Goal: Task Accomplishment & Management: Complete application form

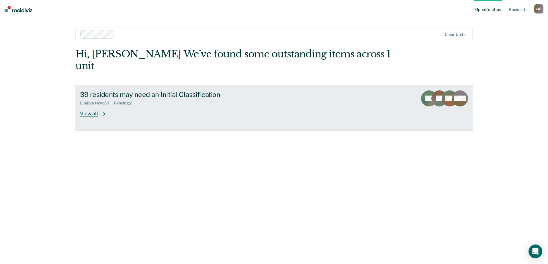
click at [97, 106] on div "View all" at bounding box center [96, 111] width 32 height 11
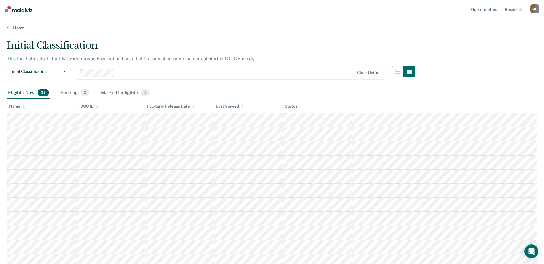
click at [309, 42] on div "Initial Classification" at bounding box center [211, 48] width 408 height 16
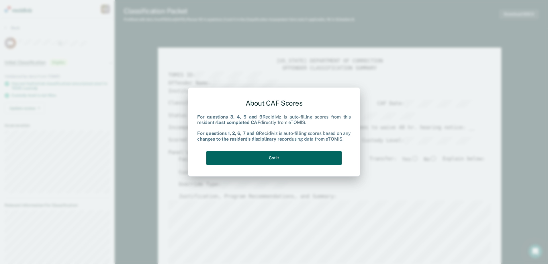
click at [270, 155] on button "Got it" at bounding box center [274, 158] width 135 height 14
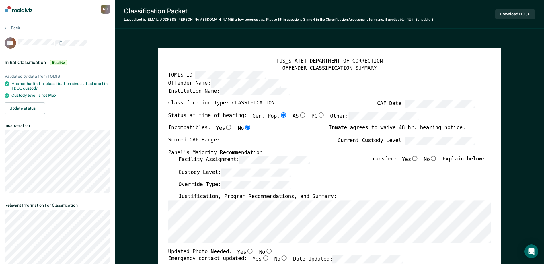
type textarea "x"
radio input "false"
click at [450, 125] on div "[US_STATE] DEPARTMENT OF CORRECTION OFFENDER CLASSIFICATION SUMMARY TOMIS ID: O…" at bounding box center [329, 261] width 323 height 406
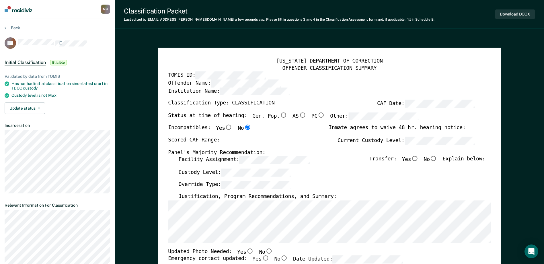
scroll to position [0, 0]
click at [283, 112] on div "[US_STATE] DEPARTMENT OF CORRECTION OFFENDER CLASSIFICATION SUMMARY TOMIS ID: O…" at bounding box center [329, 261] width 323 height 406
click at [194, 160] on label "Facility Assignment:" at bounding box center [243, 160] width 131 height 8
click at [283, 144] on div "Scored CAF Range: Current Custody Level:" at bounding box center [321, 143] width 307 height 13
click at [418, 160] on input "Yes" at bounding box center [414, 158] width 7 height 5
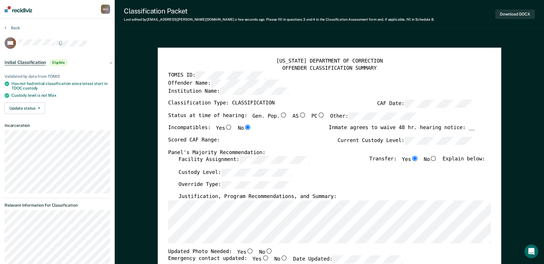
type textarea "x"
radio input "true"
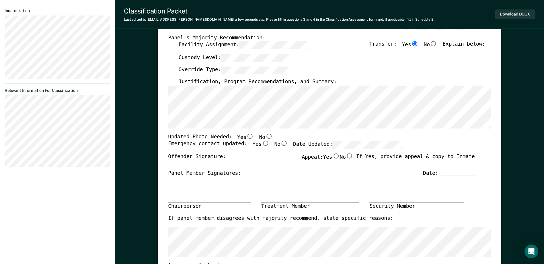
click at [265, 137] on input "No" at bounding box center [268, 136] width 7 height 5
type textarea "x"
radio input "true"
click at [259, 141] on label "No" at bounding box center [265, 137] width 13 height 7
click at [265, 139] on input "No" at bounding box center [268, 136] width 7 height 5
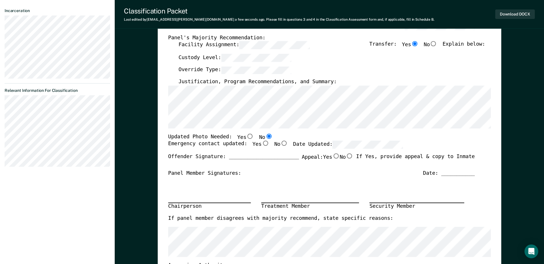
click at [262, 145] on input "Yes" at bounding box center [265, 143] width 7 height 5
type textarea "x"
radio input "true"
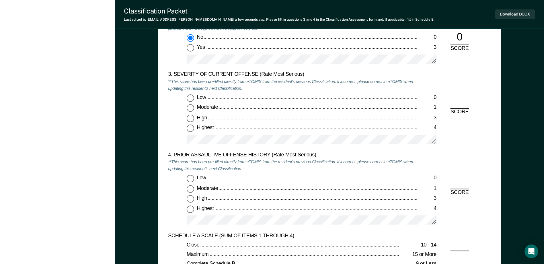
scroll to position [717, 0]
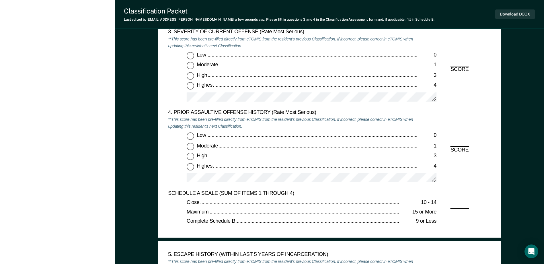
click at [190, 87] on input "Highest 4" at bounding box center [190, 85] width 7 height 7
type textarea "x"
radio input "true"
click at [190, 135] on input "Low 0" at bounding box center [190, 136] width 7 height 7
type textarea "x"
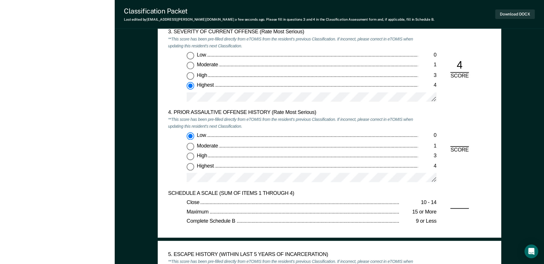
radio input "true"
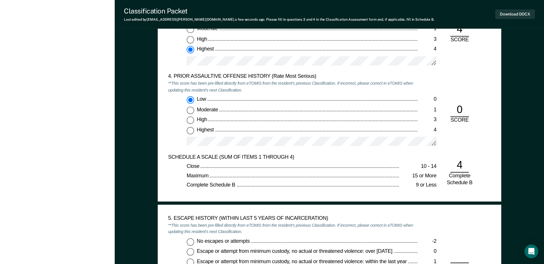
scroll to position [832, 0]
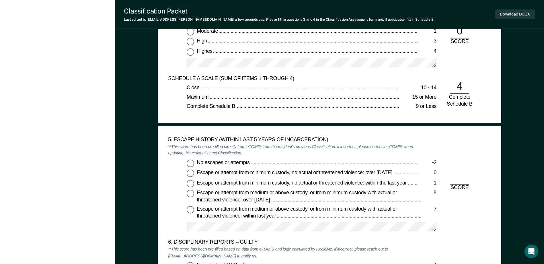
click at [194, 164] on input "No escapes or attempts -2" at bounding box center [190, 162] width 7 height 7
type textarea "x"
radio input "true"
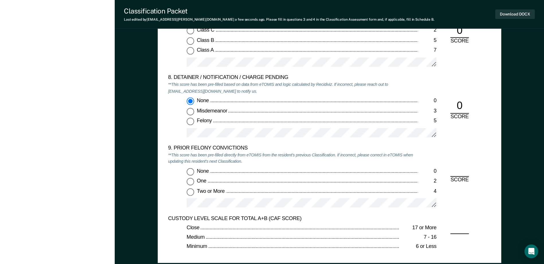
scroll to position [1205, 0]
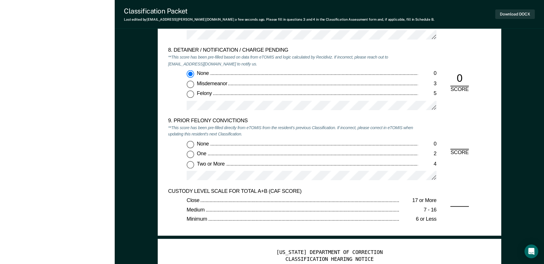
click at [192, 169] on div "None 0 One 2 Two or More 4" at bounding box center [293, 163] width 250 height 45
click at [194, 165] on label "Two or More 4" at bounding box center [312, 164] width 250 height 7
click at [194, 165] on input "Two or More 4" at bounding box center [190, 164] width 7 height 7
type textarea "x"
radio input "true"
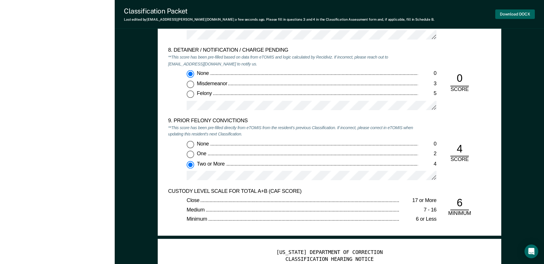
click at [505, 19] on button "Download DOCX" at bounding box center [515, 13] width 40 height 9
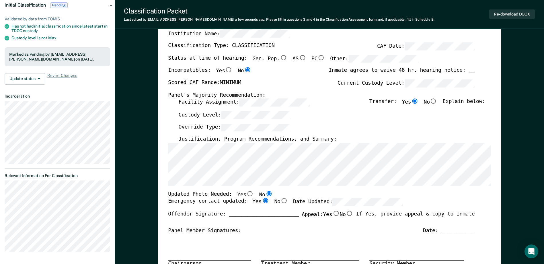
scroll to position [0, 0]
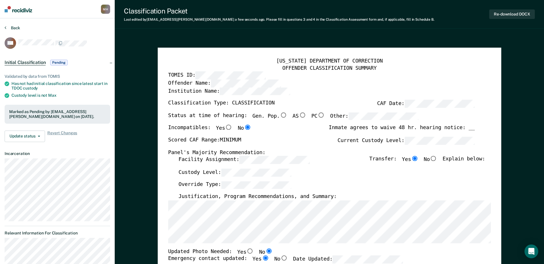
click at [18, 28] on button "Back" at bounding box center [12, 27] width 15 height 5
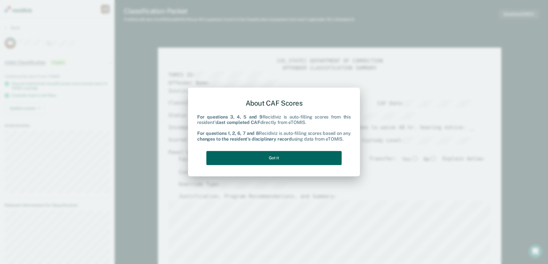
click at [308, 152] on button "Got it" at bounding box center [274, 158] width 135 height 14
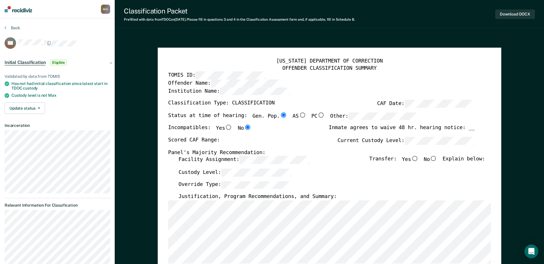
type textarea "x"
radio input "false"
click at [389, 140] on label "Current Custody Level:" at bounding box center [406, 141] width 137 height 8
click at [468, 145] on div "Scored CAF Range: Current Custody Level:" at bounding box center [321, 143] width 307 height 13
click at [418, 158] on input "Yes" at bounding box center [414, 158] width 7 height 5
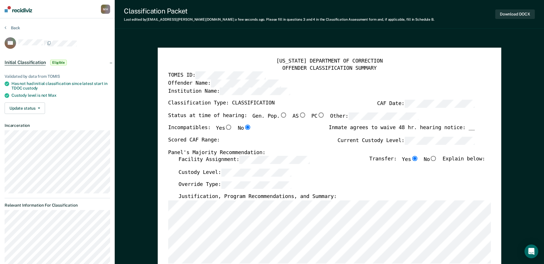
type textarea "x"
radio input "true"
click at [187, 160] on label "Facility Assignment:" at bounding box center [243, 160] width 131 height 8
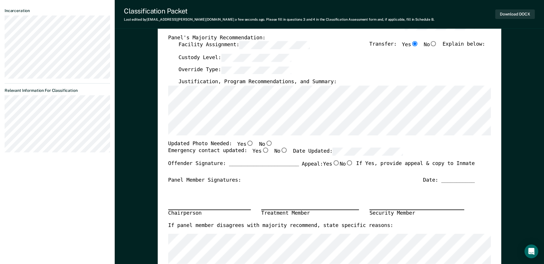
click at [265, 144] on input "No" at bounding box center [268, 143] width 7 height 5
type textarea "x"
radio input "true"
click at [262, 150] on input "Yes" at bounding box center [265, 150] width 7 height 5
type textarea "x"
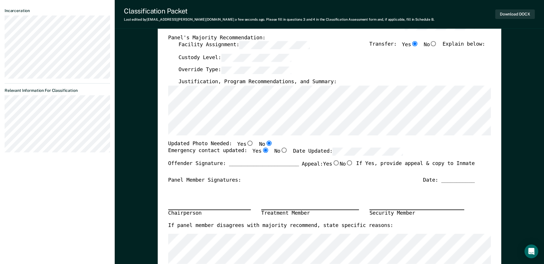
radio input "true"
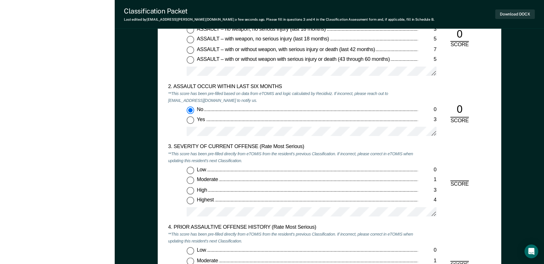
scroll to position [688, 0]
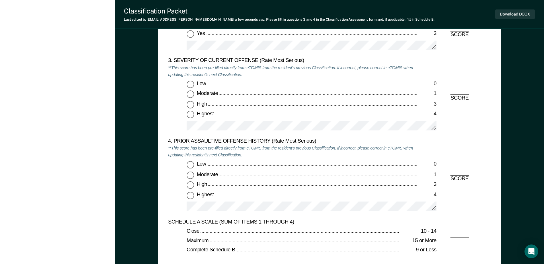
click at [192, 106] on input "High 3" at bounding box center [190, 104] width 7 height 7
type textarea "x"
radio input "true"
click at [192, 96] on input "Moderate 1" at bounding box center [190, 94] width 7 height 7
type textarea "x"
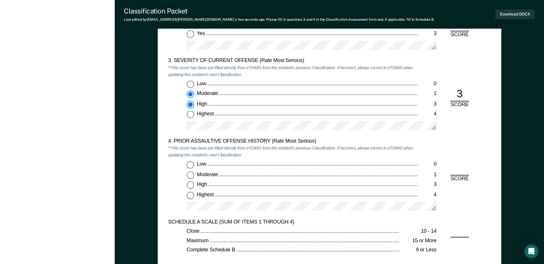
radio input "true"
radio input "false"
click at [192, 164] on input "Low 0" at bounding box center [190, 164] width 7 height 7
type textarea "x"
radio input "true"
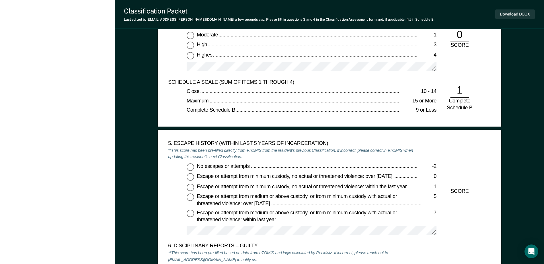
scroll to position [832, 0]
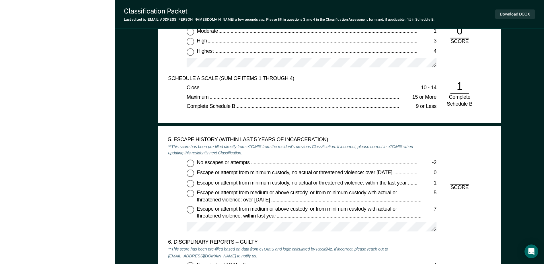
click at [192, 162] on input "No escapes or attempts -2" at bounding box center [190, 162] width 7 height 7
type textarea "x"
radio input "true"
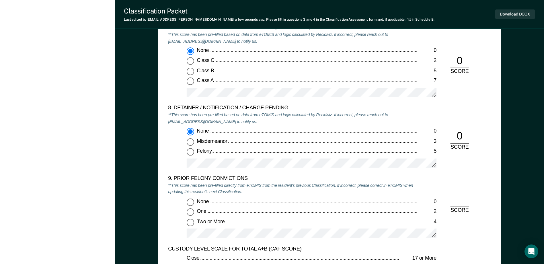
scroll to position [1147, 0]
click at [191, 221] on input "Two or More 4" at bounding box center [190, 221] width 7 height 7
type textarea "x"
radio input "true"
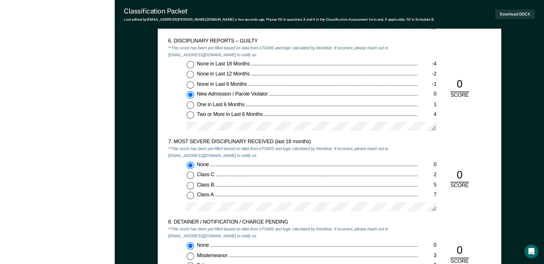
scroll to position [975, 0]
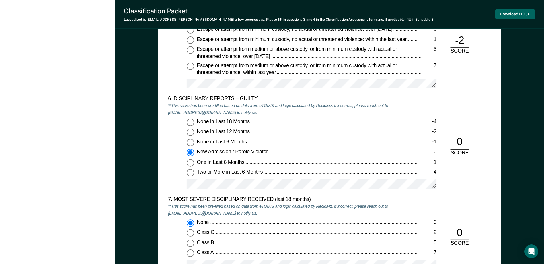
click at [499, 14] on button "Download DOCX" at bounding box center [515, 13] width 40 height 9
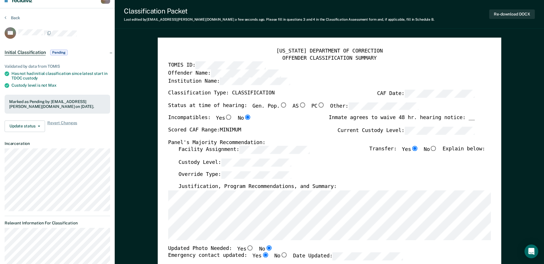
scroll to position [0, 0]
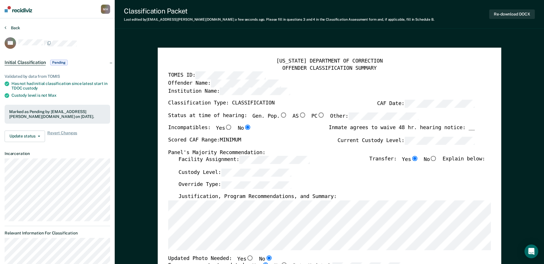
click at [12, 26] on button "Back" at bounding box center [12, 27] width 15 height 5
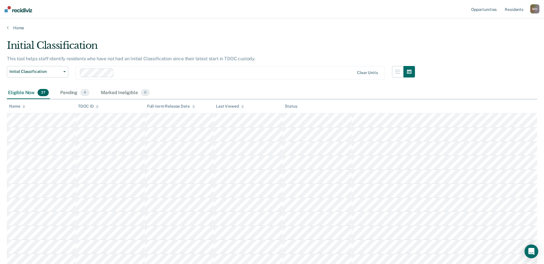
scroll to position [354, 0]
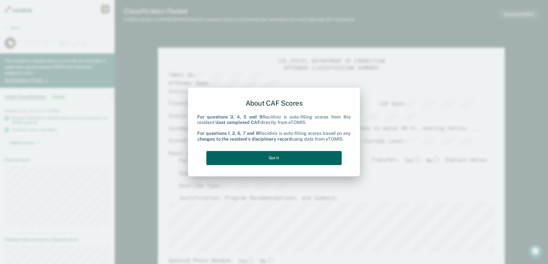
click at [246, 156] on button "Got it" at bounding box center [274, 158] width 135 height 14
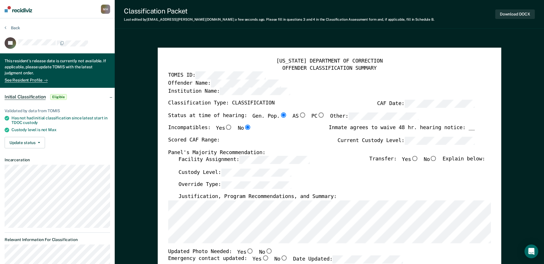
click at [193, 161] on label "Facility Assignment:" at bounding box center [243, 160] width 131 height 8
click at [418, 158] on input "Yes" at bounding box center [414, 158] width 7 height 5
type textarea "x"
radio input "true"
type textarea "x"
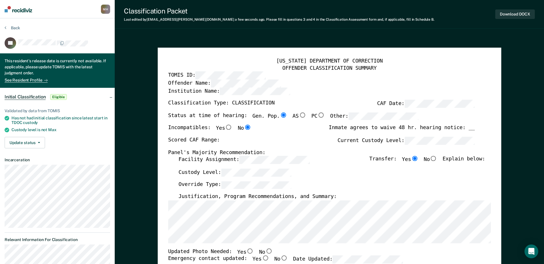
radio input "false"
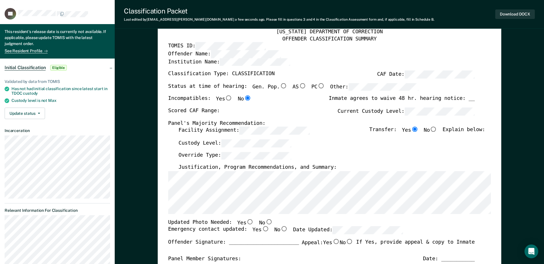
scroll to position [57, 0]
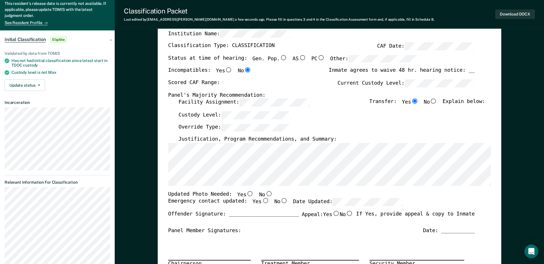
click at [265, 194] on input "No" at bounding box center [268, 193] width 7 height 5
type textarea "x"
radio input "true"
click at [262, 202] on input "Yes" at bounding box center [265, 200] width 7 height 5
type textarea "x"
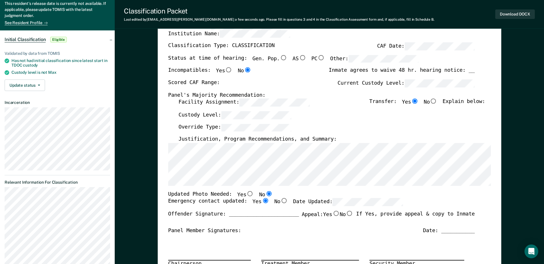
radio input "true"
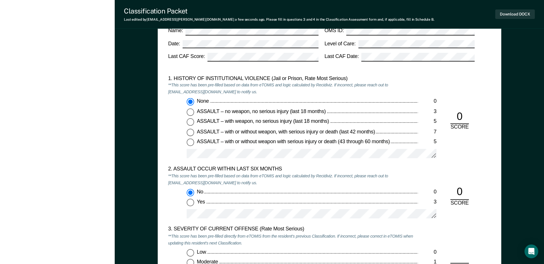
scroll to position [660, 0]
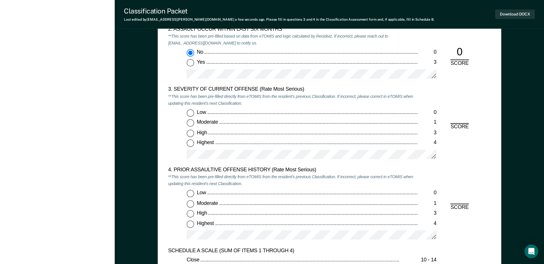
drag, startPoint x: 192, startPoint y: 123, endPoint x: 192, endPoint y: 139, distance: 16.1
click at [192, 123] on input "Moderate 1" at bounding box center [190, 122] width 7 height 7
type textarea "x"
radio input "true"
click at [192, 192] on input "Low 0" at bounding box center [190, 193] width 7 height 7
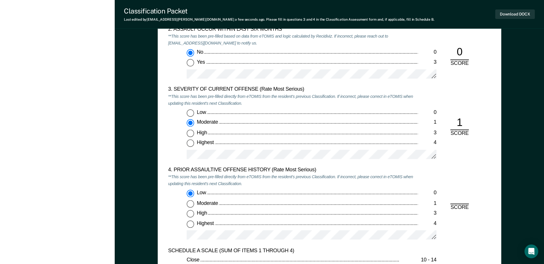
type textarea "x"
radio input "true"
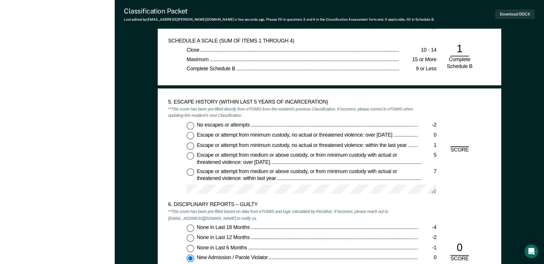
scroll to position [889, 0]
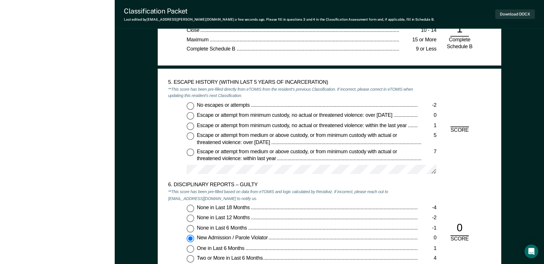
click at [189, 105] on input "No escapes or attempts -2" at bounding box center [190, 105] width 7 height 7
type textarea "x"
radio input "true"
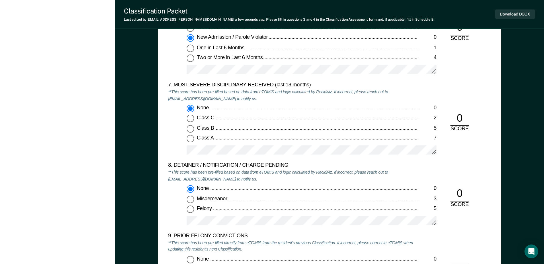
scroll to position [1176, 0]
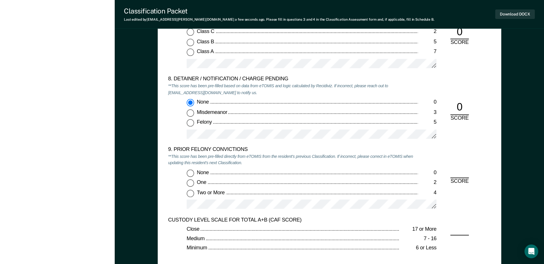
click at [190, 195] on input "Two or More 4" at bounding box center [190, 193] width 7 height 7
type textarea "x"
radio input "true"
click at [500, 13] on button "Download DOCX" at bounding box center [515, 13] width 40 height 9
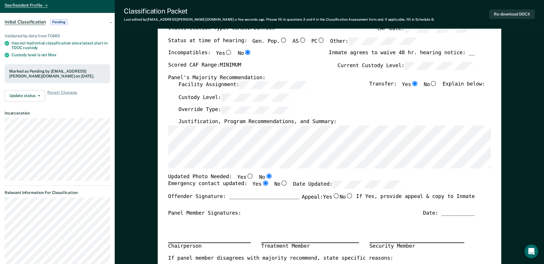
scroll to position [0, 0]
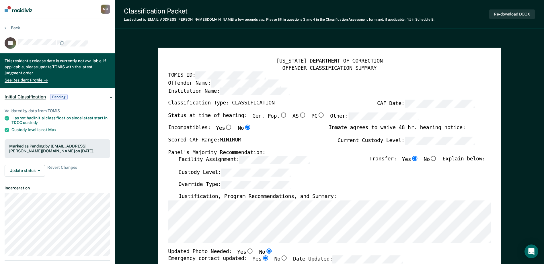
click at [13, 24] on section "Back JG This resident's release date is currently not available. If applicable,…" at bounding box center [57, 213] width 115 height 391
click at [12, 31] on div "Back" at bounding box center [58, 31] width 106 height 12
click at [12, 29] on button "Back" at bounding box center [12, 27] width 15 height 5
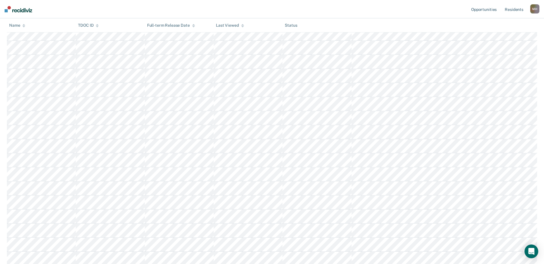
scroll to position [115, 0]
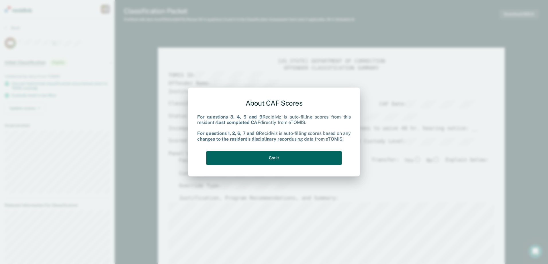
click at [276, 156] on button "Got it" at bounding box center [274, 158] width 135 height 14
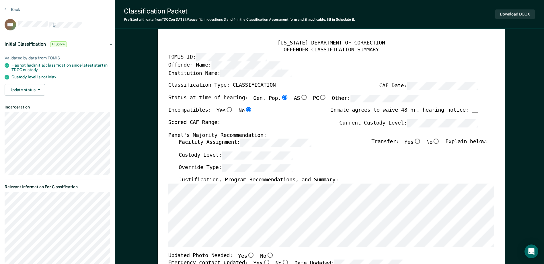
scroll to position [29, 0]
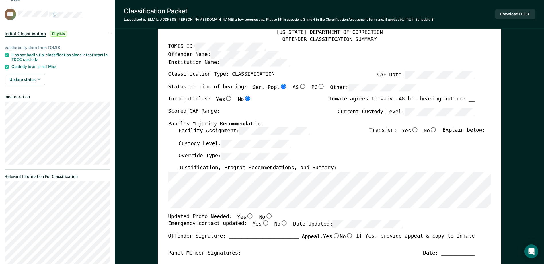
click at [173, 209] on div "[US_STATE] DEPARTMENT OF CORRECTION OFFENDER CLASSIFICATION SUMMARY TOMIS ID: O…" at bounding box center [329, 228] width 323 height 399
click at [187, 134] on label "Facility Assignment:" at bounding box center [243, 131] width 131 height 8
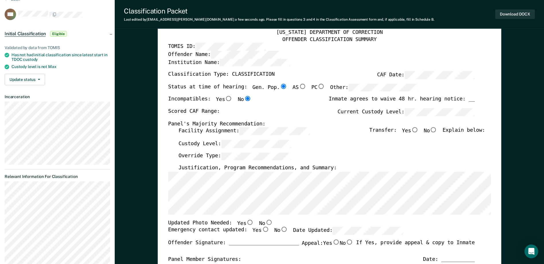
click at [265, 224] on input "No" at bounding box center [268, 222] width 7 height 5
type textarea "x"
radio input "true"
click at [262, 231] on input "Yes" at bounding box center [265, 229] width 7 height 5
type textarea "x"
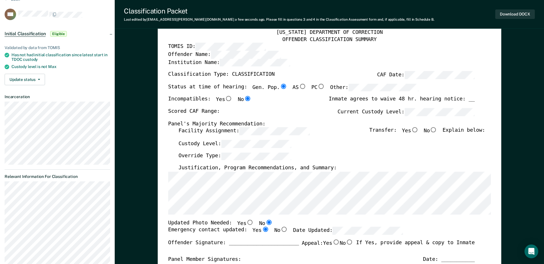
radio input "true"
click at [378, 94] on div "Status at time of hearing: Gen. Pop. AS PC Other:" at bounding box center [293, 90] width 251 height 13
click at [274, 109] on div "Scored CAF Range: Current Custody Level:" at bounding box center [321, 114] width 307 height 13
type textarea "x"
radio input "false"
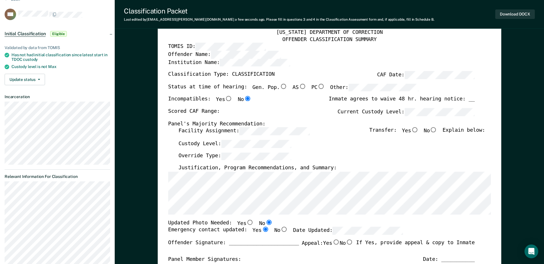
click at [418, 131] on input "Yes" at bounding box center [414, 129] width 7 height 5
type textarea "x"
radio input "true"
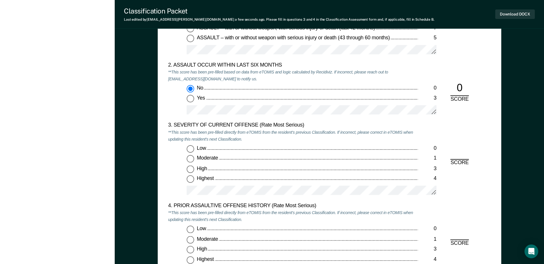
scroll to position [660, 0]
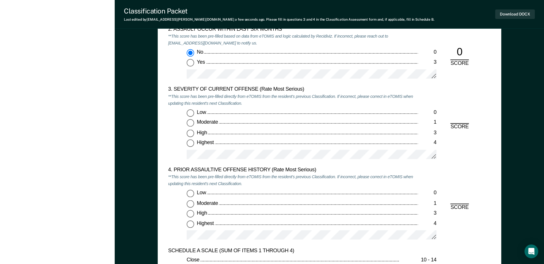
click at [191, 123] on input "Moderate 1" at bounding box center [190, 122] width 7 height 7
type textarea "x"
radio input "true"
click at [194, 192] on input "Low 0" at bounding box center [190, 193] width 7 height 7
type textarea "x"
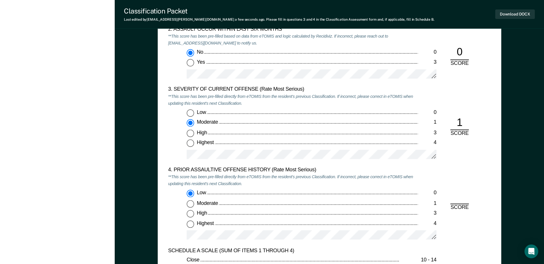
radio input "true"
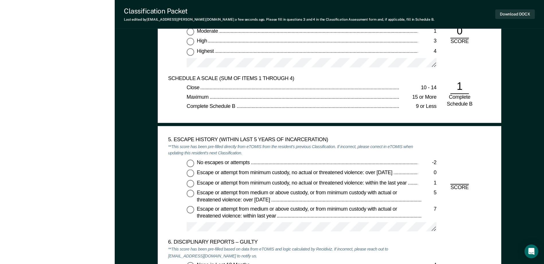
click at [190, 162] on input "No escapes or attempts -2" at bounding box center [190, 162] width 7 height 7
type textarea "x"
radio input "true"
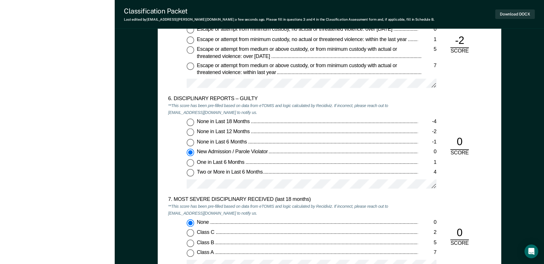
scroll to position [1205, 0]
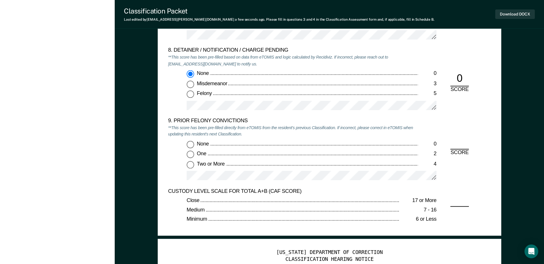
click at [192, 166] on input "Two or More 4" at bounding box center [190, 164] width 7 height 7
type textarea "x"
radio input "true"
click at [526, 12] on button "Download DOCX" at bounding box center [515, 13] width 40 height 9
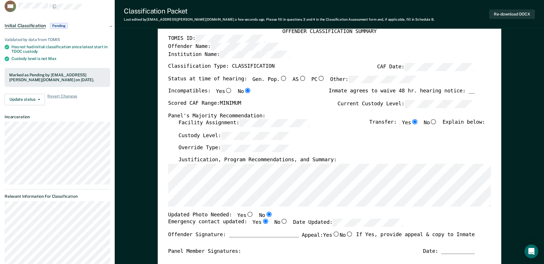
scroll to position [0, 0]
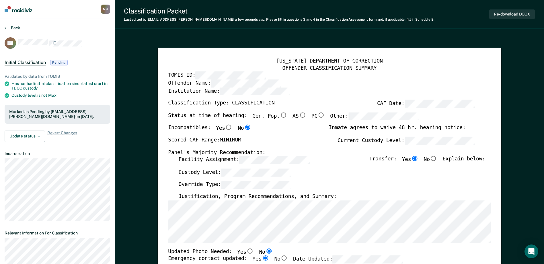
click at [14, 30] on button "Back" at bounding box center [12, 27] width 15 height 5
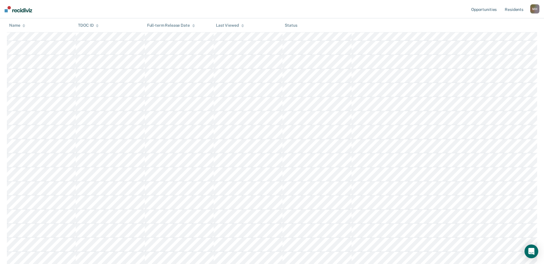
scroll to position [297, 0]
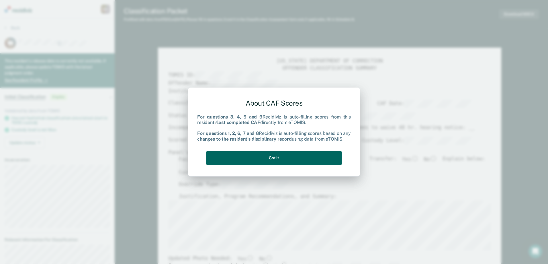
click at [292, 158] on button "Got it" at bounding box center [274, 158] width 135 height 14
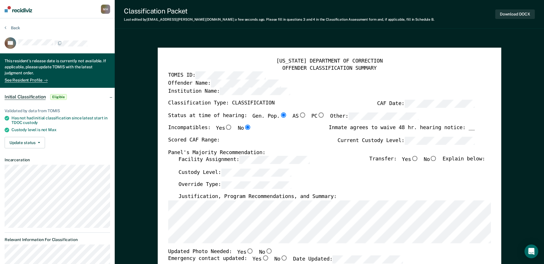
click at [212, 140] on div "Scored CAF Range: Current Custody Level:" at bounding box center [321, 143] width 307 height 13
type textarea "x"
radio input "false"
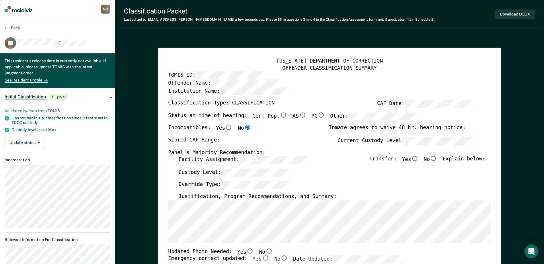
click at [418, 159] on input "Yes" at bounding box center [414, 158] width 7 height 5
type textarea "x"
radio input "true"
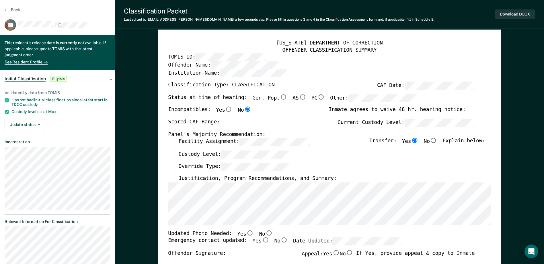
scroll to position [143, 0]
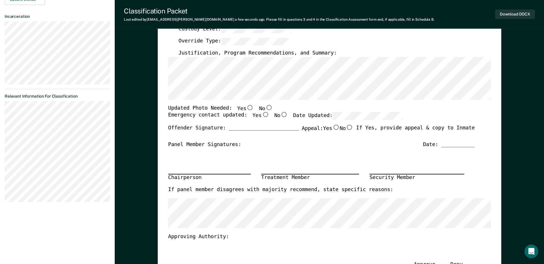
click at [265, 108] on input "No" at bounding box center [268, 107] width 7 height 5
type textarea "x"
radio input "true"
click at [262, 116] on input "Yes" at bounding box center [265, 114] width 7 height 5
type textarea "x"
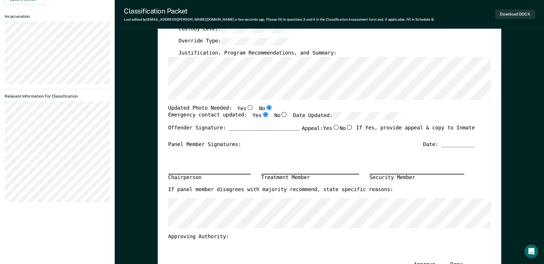
radio input "true"
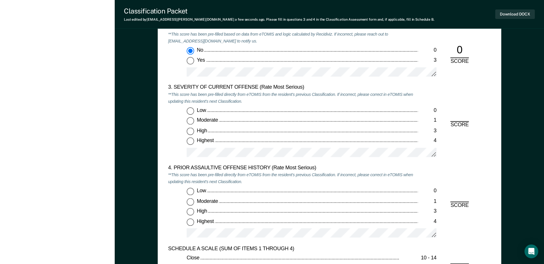
scroll to position [688, 0]
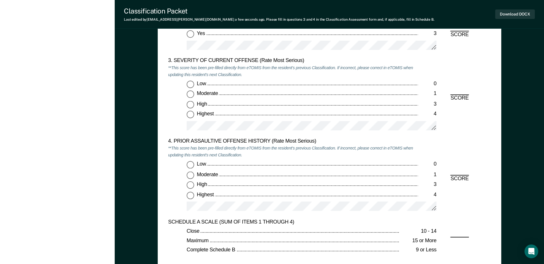
click at [191, 95] on input "Moderate 1" at bounding box center [190, 94] width 7 height 7
type textarea "x"
radio input "true"
click at [191, 165] on input "Low 0" at bounding box center [190, 164] width 7 height 7
type textarea "x"
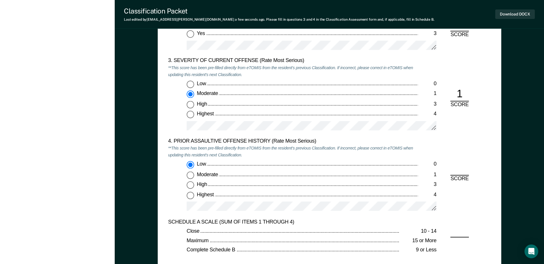
radio input "true"
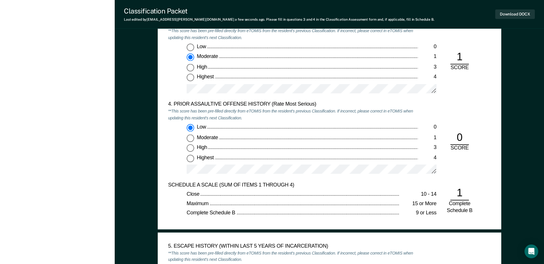
scroll to position [803, 0]
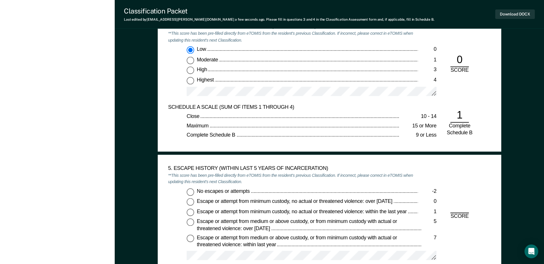
click at [189, 192] on input "No escapes or attempts -2" at bounding box center [190, 191] width 7 height 7
type textarea "x"
radio input "true"
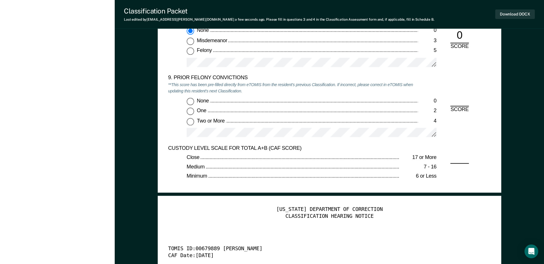
scroll to position [1262, 0]
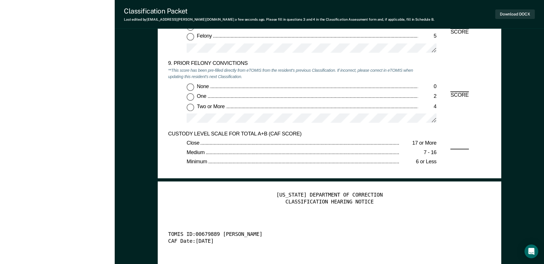
click at [192, 107] on input "Two or More 4" at bounding box center [190, 107] width 7 height 7
type textarea "x"
radio input "true"
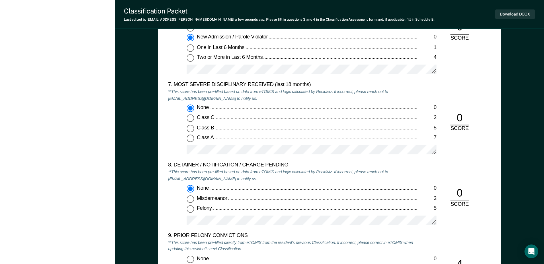
scroll to position [1147, 0]
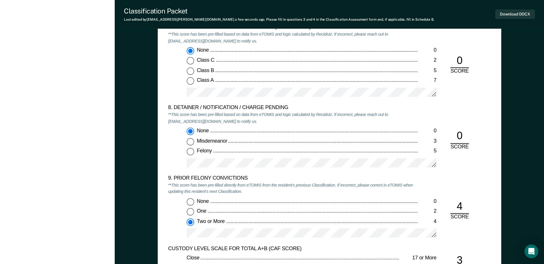
click at [190, 203] on input "None 0" at bounding box center [190, 201] width 7 height 7
type textarea "x"
radio input "true"
radio input "false"
click at [519, 15] on button "Download DOCX" at bounding box center [515, 13] width 40 height 9
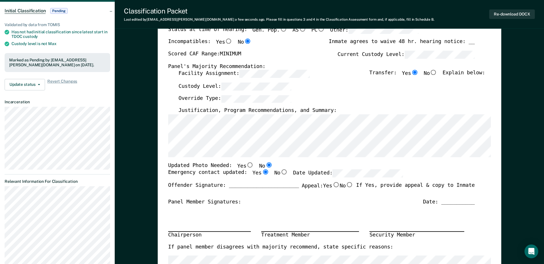
scroll to position [0, 0]
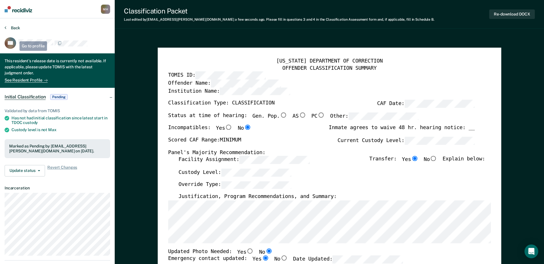
click at [14, 29] on button "Back" at bounding box center [12, 27] width 15 height 5
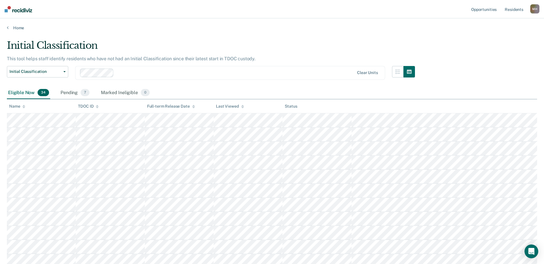
scroll to position [297, 0]
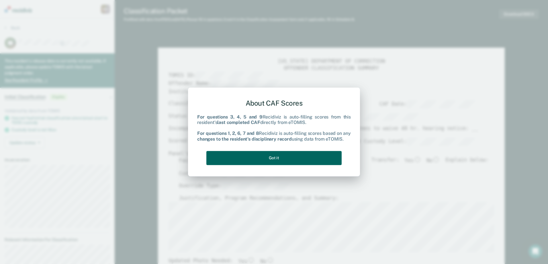
click at [305, 159] on button "Got it" at bounding box center [274, 158] width 135 height 14
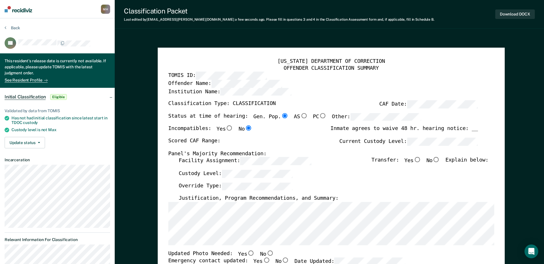
click at [332, 139] on div "Scored CAF Range: Current Custody Level:" at bounding box center [323, 144] width 310 height 13
type textarea "x"
radio input "false"
click at [421, 160] on input "Yes" at bounding box center [417, 159] width 7 height 5
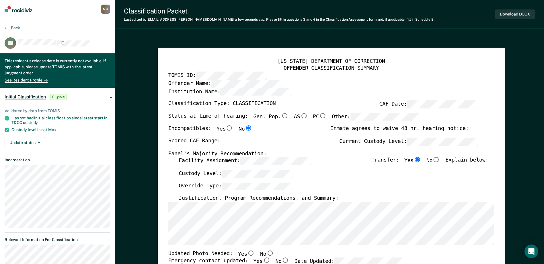
type textarea "x"
radio input "true"
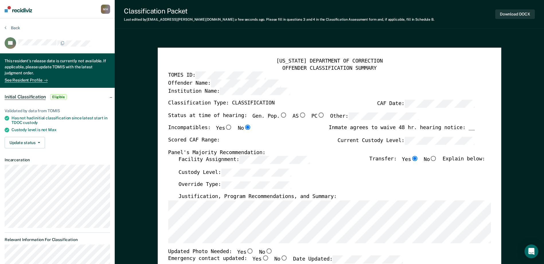
scroll to position [143, 0]
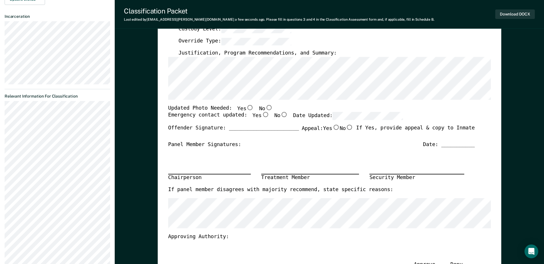
click at [265, 109] on input "No" at bounding box center [268, 107] width 7 height 5
type textarea "x"
radio input "true"
click at [262, 115] on input "Yes" at bounding box center [265, 114] width 7 height 5
type textarea "x"
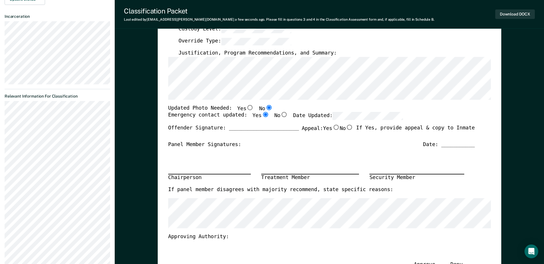
radio input "true"
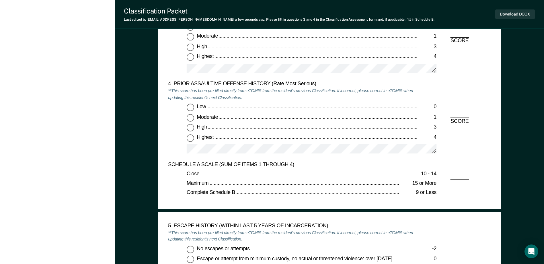
scroll to position [602, 0]
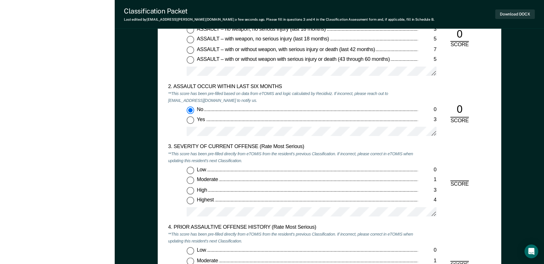
click at [192, 169] on input "Low 0" at bounding box center [190, 170] width 7 height 7
type textarea "x"
radio input "true"
click at [194, 181] on input "Moderate 1" at bounding box center [190, 180] width 7 height 7
type textarea "x"
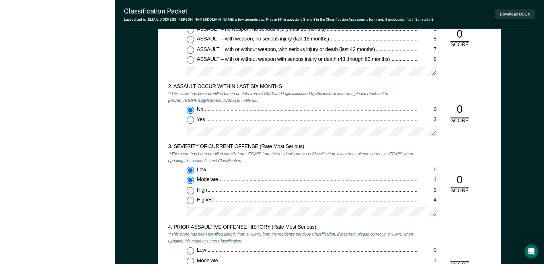
radio input "false"
radio input "true"
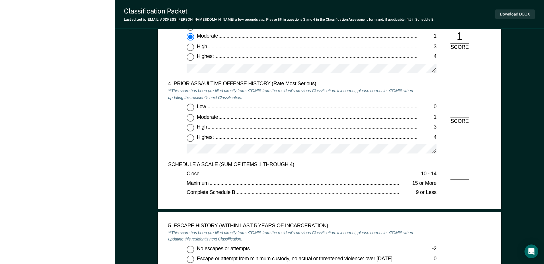
click at [191, 110] on input "Low 0" at bounding box center [190, 107] width 7 height 7
type textarea "x"
radio input "true"
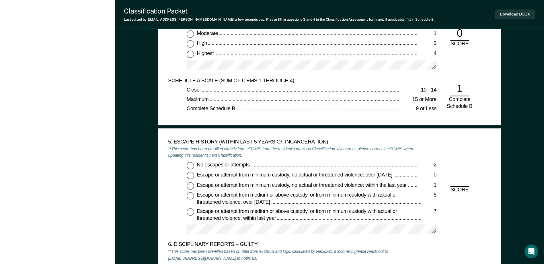
scroll to position [832, 0]
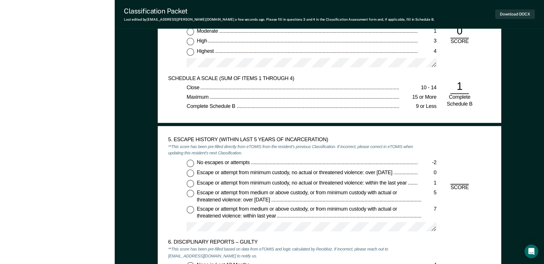
click at [190, 175] on input "Escape or attempt from minimum custody, no actual or threatened violence: over …" at bounding box center [190, 173] width 7 height 7
type textarea "x"
radio input "true"
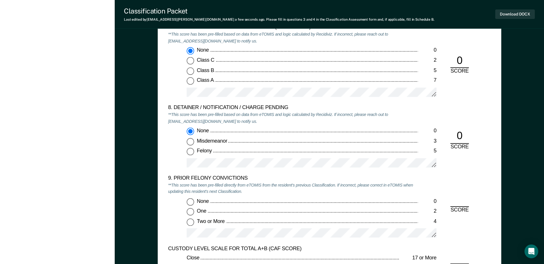
scroll to position [1291, 0]
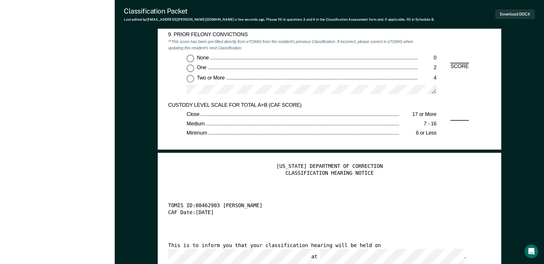
click at [189, 84] on div "None 0 One 2 Two or More 4" at bounding box center [293, 76] width 250 height 45
click at [191, 74] on div "None 0 One 2 Two or More 4" at bounding box center [293, 76] width 250 height 45
click at [191, 77] on input "Two or More 4" at bounding box center [190, 78] width 7 height 7
type textarea "x"
radio input "true"
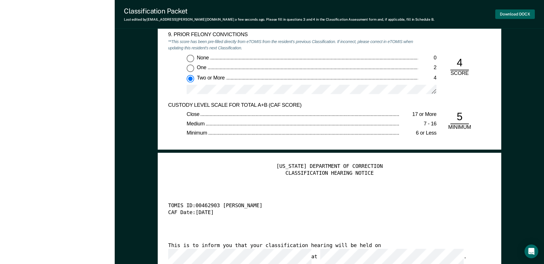
click at [509, 16] on button "Download DOCX" at bounding box center [515, 13] width 40 height 9
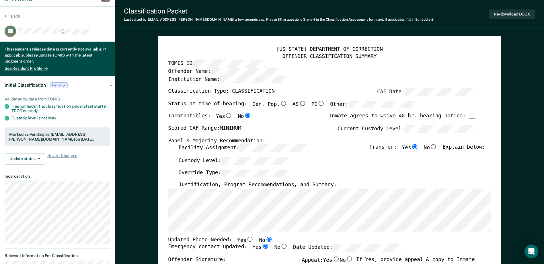
scroll to position [0, 0]
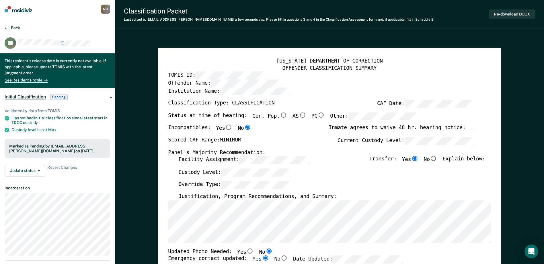
click at [14, 30] on button "Back" at bounding box center [12, 27] width 15 height 5
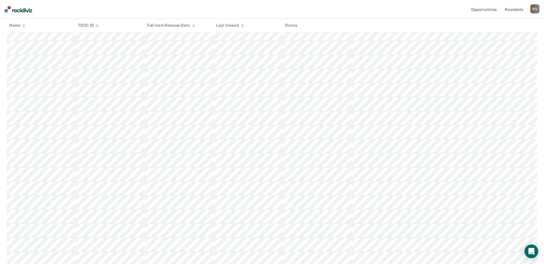
scroll to position [115, 0]
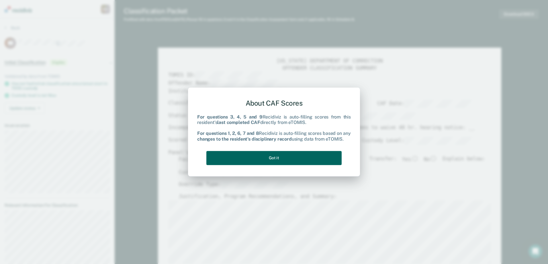
click at [303, 158] on button "Got it" at bounding box center [274, 158] width 135 height 14
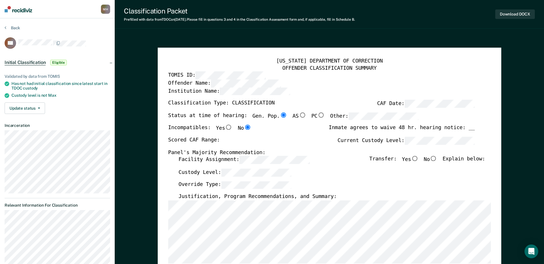
click at [437, 160] on input "No" at bounding box center [433, 158] width 7 height 5
type textarea "x"
radio input "true"
click at [365, 122] on div "Status at time of hearing: Gen. Pop. AS PC Other:" at bounding box center [293, 118] width 251 height 13
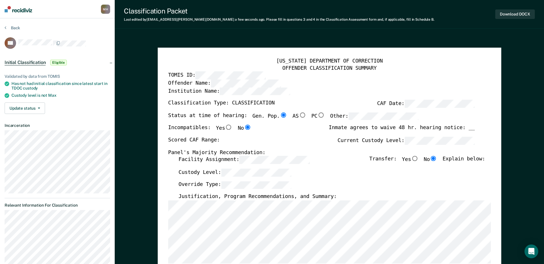
click at [362, 140] on label "Current Custody Level:" at bounding box center [406, 141] width 137 height 8
type textarea "x"
radio input "false"
click at [265, 257] on input "No" at bounding box center [268, 257] width 7 height 5
type textarea "x"
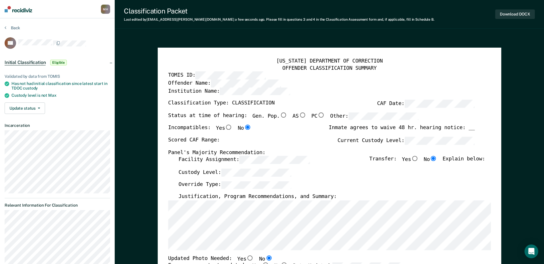
radio input "true"
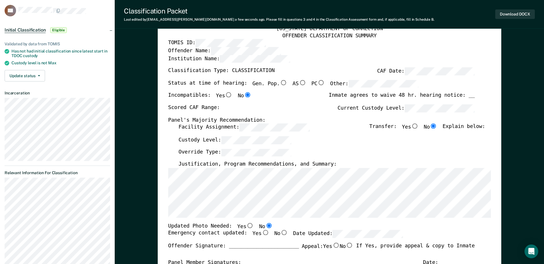
scroll to position [86, 0]
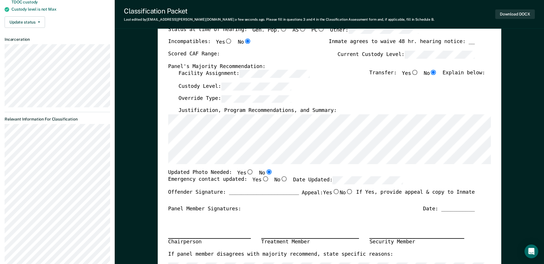
click at [262, 182] on input "Yes" at bounding box center [265, 178] width 7 height 5
type textarea "x"
radio input "true"
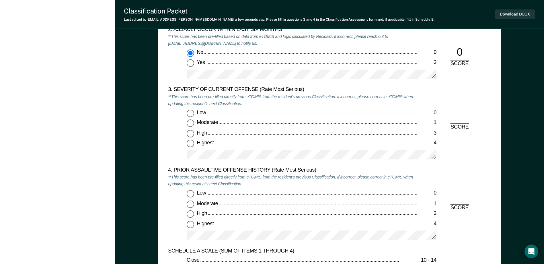
scroll to position [660, 0]
click at [190, 123] on input "Moderate 1" at bounding box center [190, 122] width 7 height 7
type textarea "x"
radio input "true"
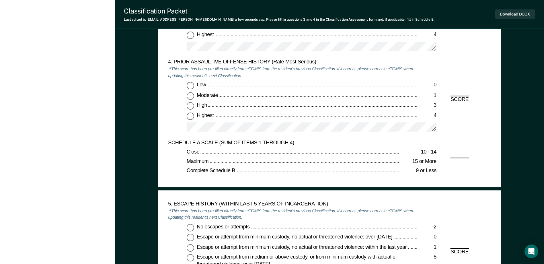
scroll to position [803, 0]
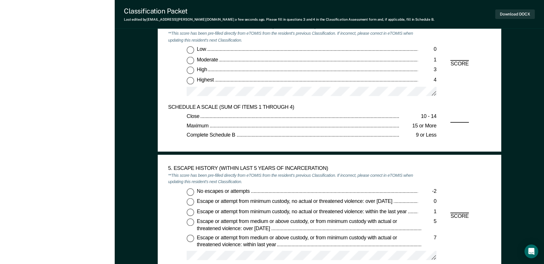
click at [190, 49] on input "Low 0" at bounding box center [190, 49] width 7 height 7
type textarea "x"
radio input "true"
click at [189, 190] on input "No escapes or attempts -2" at bounding box center [190, 191] width 7 height 7
type textarea "x"
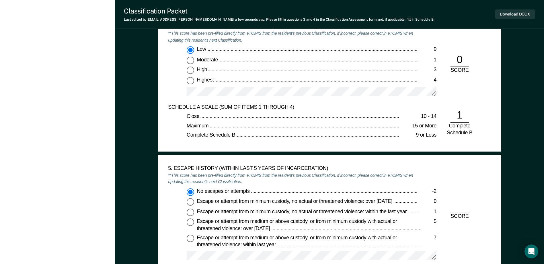
radio input "true"
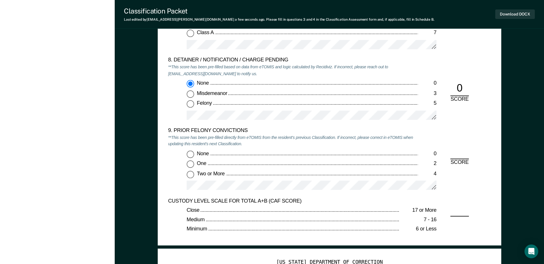
scroll to position [1205, 0]
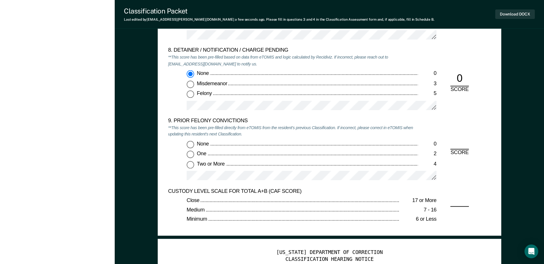
click at [192, 166] on input "Two or More 4" at bounding box center [190, 164] width 7 height 7
type textarea "x"
radio input "true"
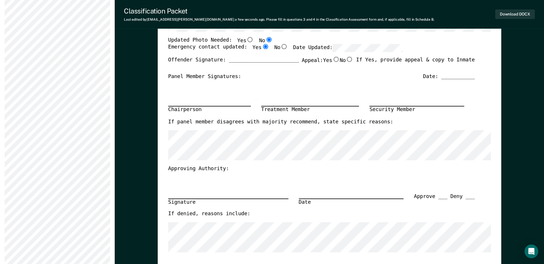
scroll to position [115, 0]
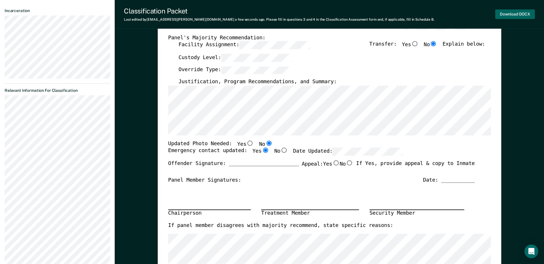
click at [505, 15] on button "Download DOCX" at bounding box center [515, 13] width 40 height 9
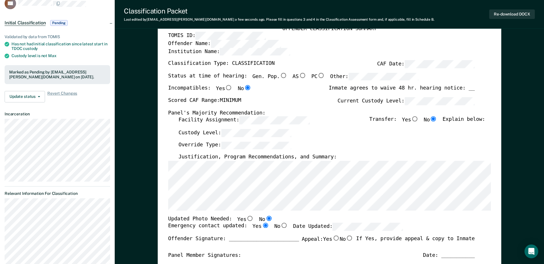
scroll to position [0, 0]
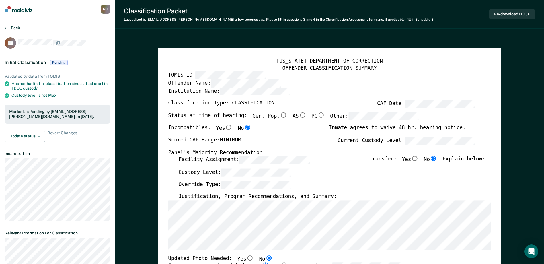
click at [16, 28] on button "Back" at bounding box center [12, 27] width 15 height 5
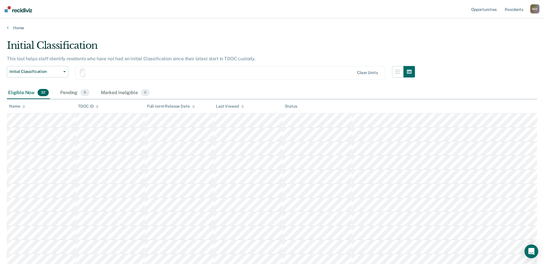
scroll to position [115, 0]
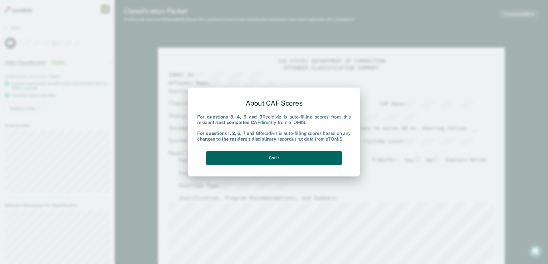
click at [250, 159] on button "Got it" at bounding box center [274, 158] width 135 height 14
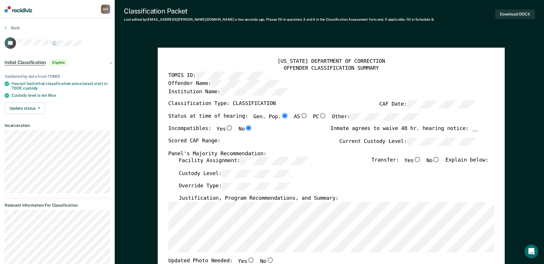
click at [382, 140] on label "Current Custody Level:" at bounding box center [408, 142] width 139 height 8
type textarea "x"
radio input "false"
click at [421, 157] on input "Yes" at bounding box center [417, 159] width 7 height 5
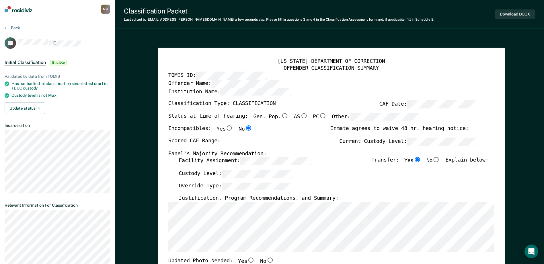
type textarea "x"
radio input "true"
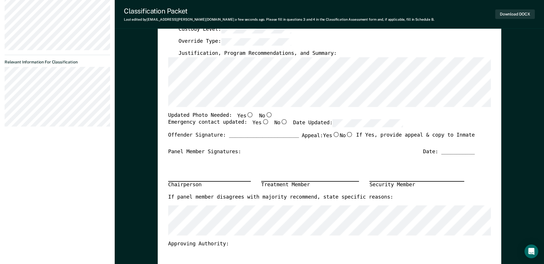
scroll to position [143, 0]
click at [265, 114] on input "No" at bounding box center [268, 114] width 7 height 5
type textarea "x"
radio input "true"
click at [262, 120] on input "Yes" at bounding box center [265, 121] width 7 height 5
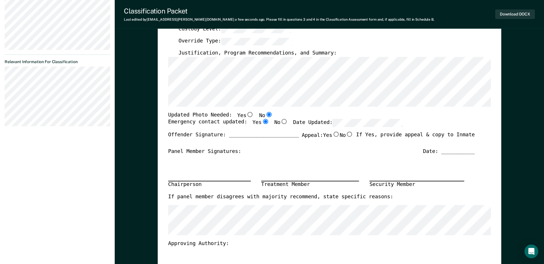
type textarea "x"
radio input "true"
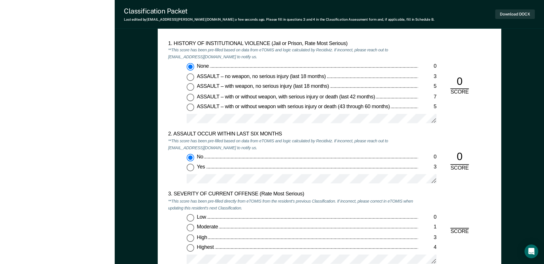
scroll to position [688, 0]
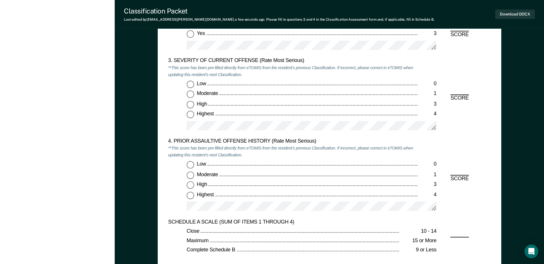
click at [192, 92] on input "Moderate 1" at bounding box center [190, 94] width 7 height 7
type textarea "x"
radio input "true"
click at [191, 166] on input "Low 0" at bounding box center [190, 164] width 7 height 7
type textarea "x"
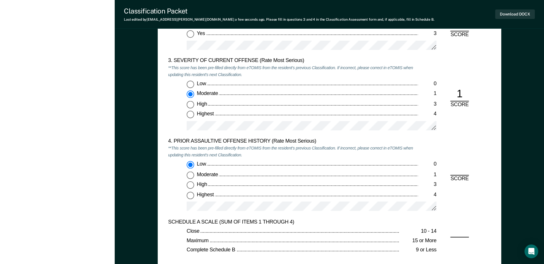
radio input "true"
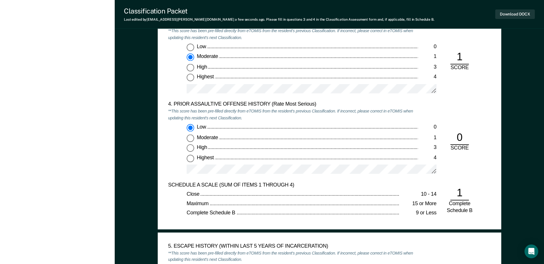
scroll to position [803, 0]
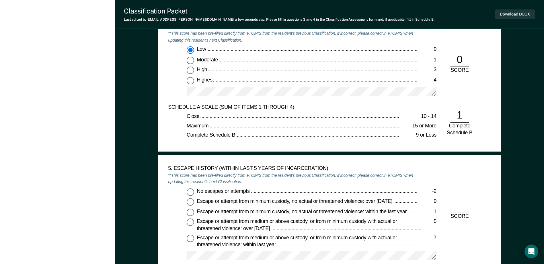
click at [194, 190] on label "No escapes or attempts -2" at bounding box center [312, 191] width 250 height 7
click at [194, 190] on input "No escapes or attempts -2" at bounding box center [190, 191] width 7 height 7
type textarea "x"
radio input "true"
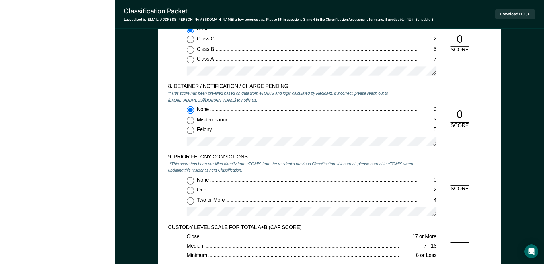
scroll to position [1176, 0]
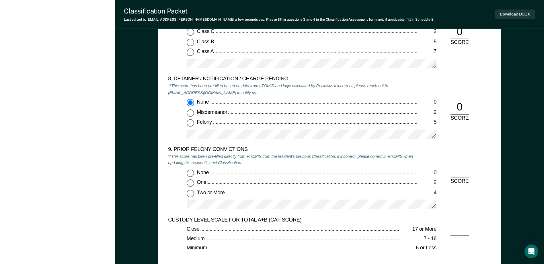
click at [192, 195] on input "Two or More 4" at bounding box center [190, 193] width 7 height 7
type textarea "x"
radio input "true"
click at [508, 17] on button "Download DOCX" at bounding box center [515, 13] width 40 height 9
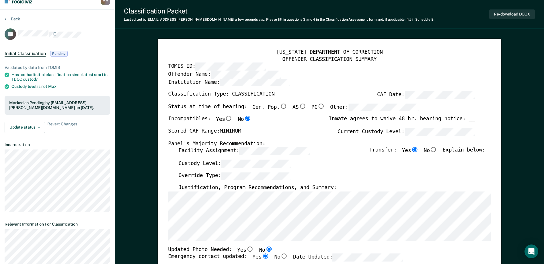
scroll to position [0, 0]
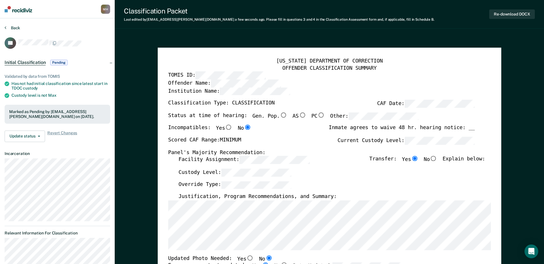
click at [14, 30] on button "Back" at bounding box center [12, 27] width 15 height 5
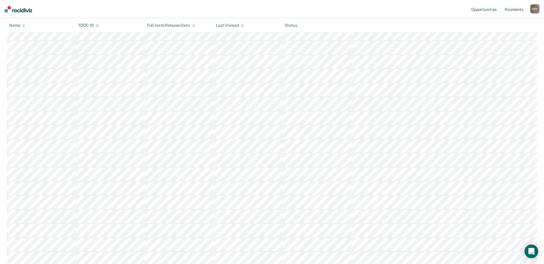
scroll to position [311, 0]
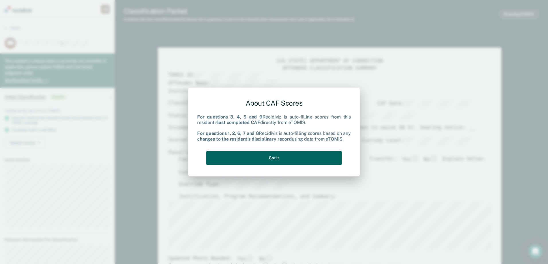
click at [255, 155] on button "Got it" at bounding box center [274, 158] width 135 height 14
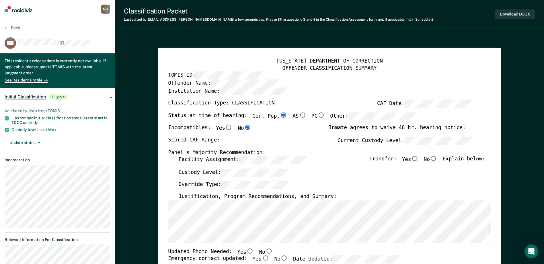
click at [176, 245] on div "[US_STATE] DEPARTMENT OF CORRECTION OFFENDER CLASSIFICATION SUMMARY TOMIS ID: O…" at bounding box center [329, 261] width 323 height 406
click at [171, 159] on div "[US_STATE] DEPARTMENT OF CORRECTION OFFENDER CLASSIFICATION SUMMARY TOMIS ID: O…" at bounding box center [329, 261] width 323 height 406
drag, startPoint x: 261, startPoint y: 250, endPoint x: 261, endPoint y: 253, distance: 2.9
click at [265, 251] on input "No" at bounding box center [268, 250] width 7 height 5
type textarea "x"
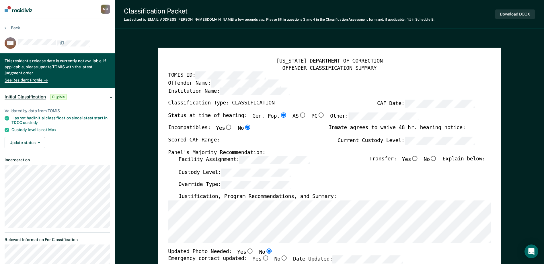
radio input "true"
click at [262, 257] on input "Yes" at bounding box center [265, 258] width 7 height 5
type textarea "x"
radio input "true"
click at [371, 143] on label "Current Custody Level:" at bounding box center [406, 141] width 137 height 8
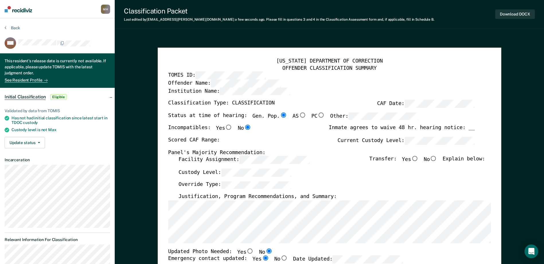
type textarea "x"
radio input "false"
click at [418, 161] on input "Yes" at bounding box center [414, 158] width 7 height 5
type textarea "x"
radio input "true"
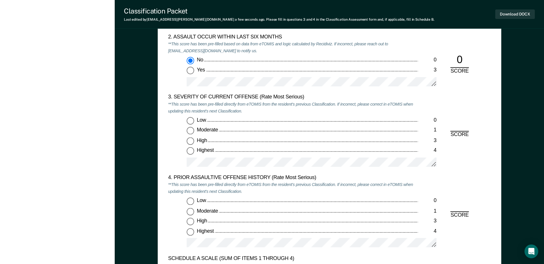
scroll to position [660, 0]
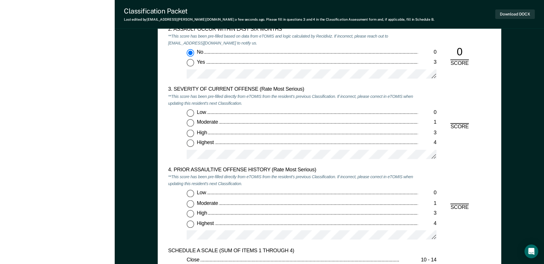
click at [192, 125] on input "Moderate 1" at bounding box center [190, 122] width 7 height 7
type textarea "x"
radio input "true"
click at [192, 194] on input "Low 0" at bounding box center [190, 193] width 7 height 7
type textarea "x"
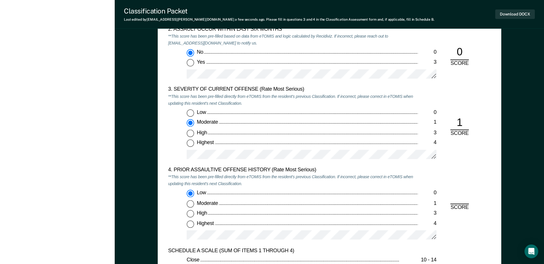
radio input "true"
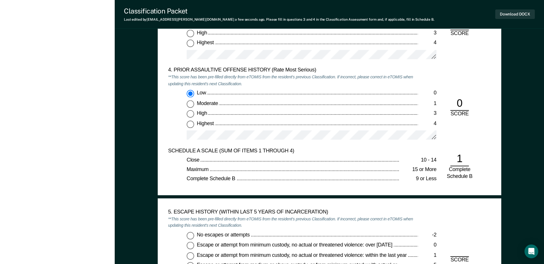
scroll to position [832, 0]
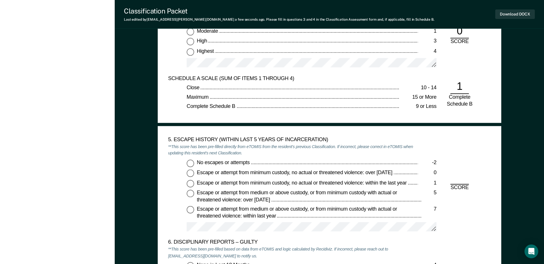
click at [189, 165] on input "No escapes or attempts -2" at bounding box center [190, 162] width 7 height 7
type textarea "x"
radio input "true"
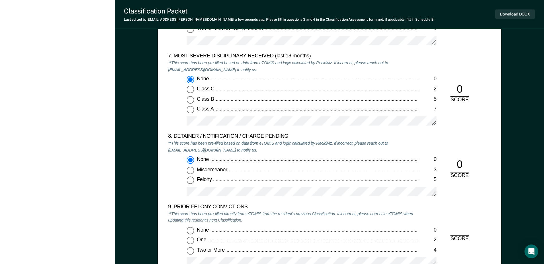
scroll to position [1176, 0]
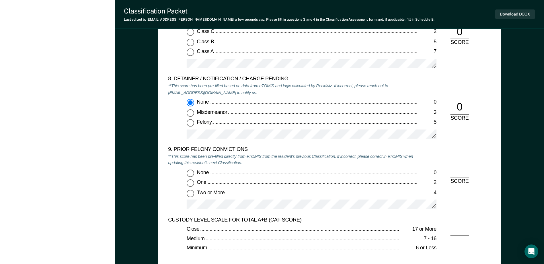
click at [190, 192] on input "Two or More 4" at bounding box center [190, 193] width 7 height 7
type textarea "x"
radio input "true"
click at [516, 15] on button "Download DOCX" at bounding box center [515, 13] width 40 height 9
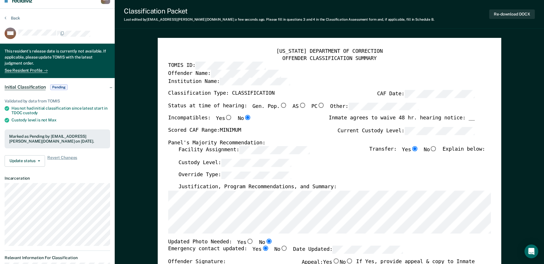
scroll to position [0, 0]
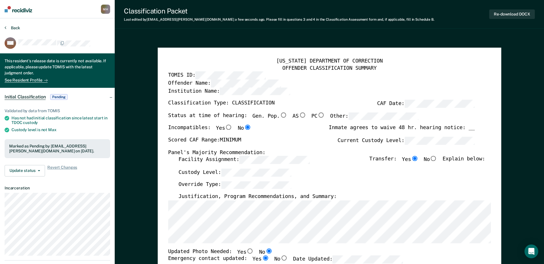
click at [14, 28] on button "Back" at bounding box center [12, 27] width 15 height 5
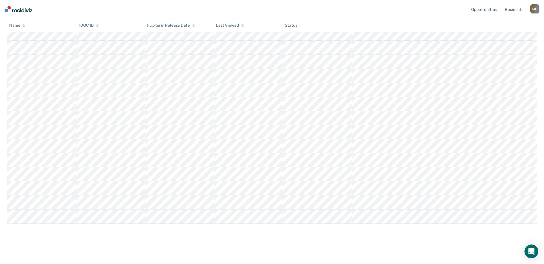
scroll to position [87, 0]
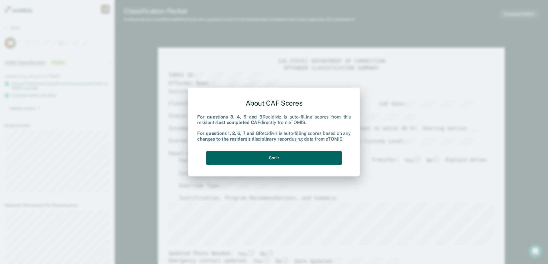
click at [300, 162] on button "Got it" at bounding box center [274, 158] width 135 height 14
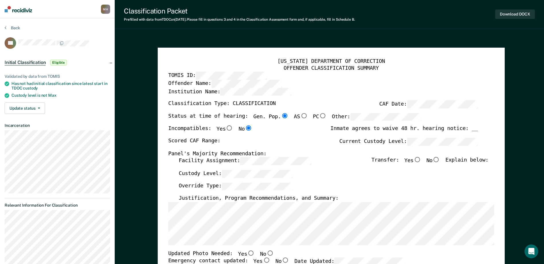
click at [224, 163] on label "Facility Assignment:" at bounding box center [245, 161] width 133 height 8
type textarea "x"
radio input "false"
click at [421, 161] on input "Yes" at bounding box center [417, 159] width 7 height 5
type textarea "x"
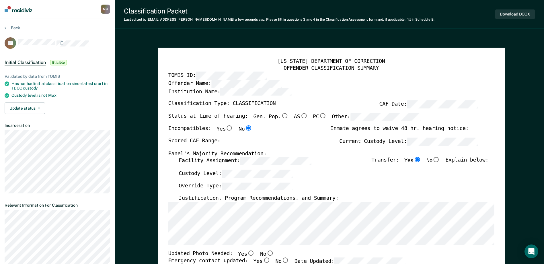
radio input "true"
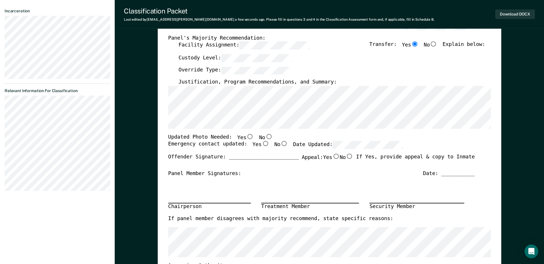
scroll to position [115, 0]
click at [265, 139] on input "No" at bounding box center [268, 136] width 7 height 5
type textarea "x"
radio input "true"
click at [262, 145] on input "Yes" at bounding box center [265, 143] width 7 height 5
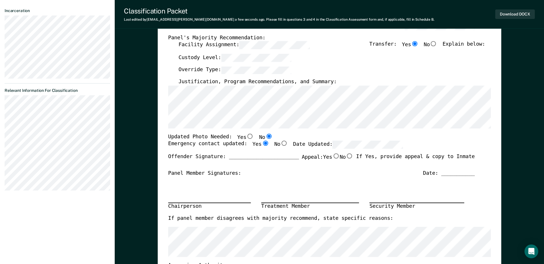
type textarea "x"
radio input "true"
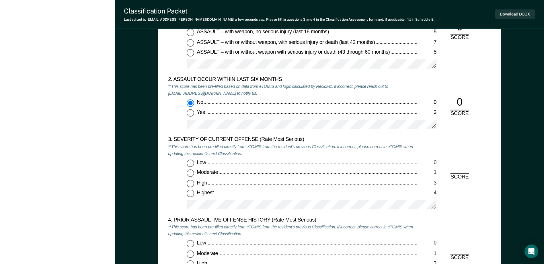
scroll to position [688, 0]
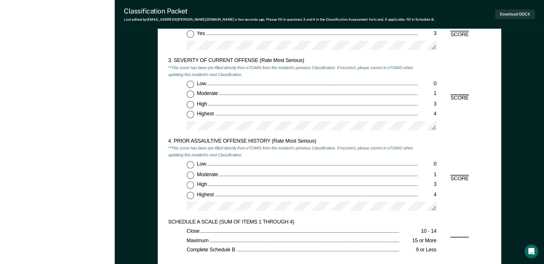
click at [193, 96] on input "Moderate 1" at bounding box center [190, 94] width 7 height 7
type textarea "x"
radio input "true"
click at [192, 167] on input "Low 0" at bounding box center [190, 164] width 7 height 7
type textarea "x"
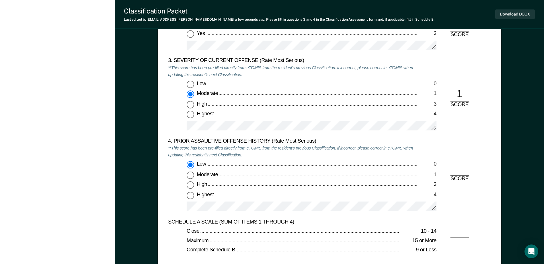
radio input "true"
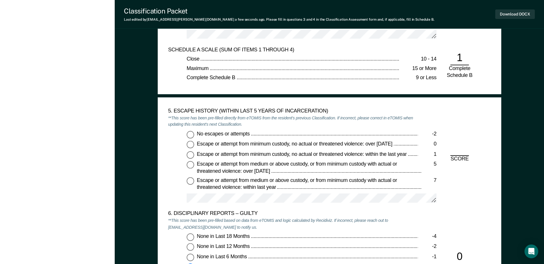
click at [190, 136] on input "No escapes or attempts -2" at bounding box center [190, 134] width 7 height 7
type textarea "x"
radio input "true"
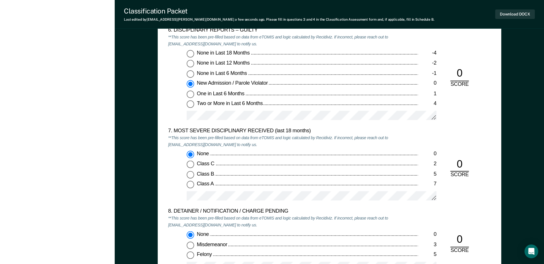
scroll to position [1147, 0]
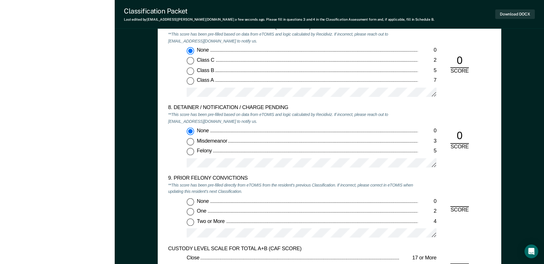
click at [193, 199] on input "None 0" at bounding box center [190, 201] width 7 height 7
type textarea "x"
radio input "true"
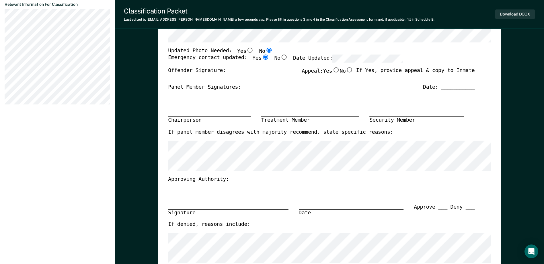
scroll to position [0, 0]
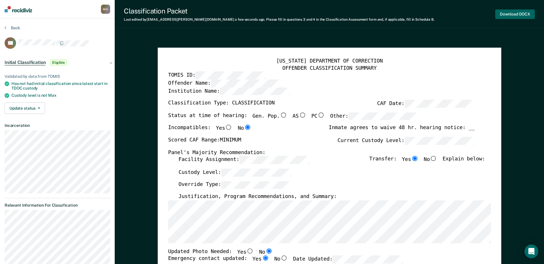
click at [509, 18] on button "Download DOCX" at bounding box center [515, 13] width 40 height 9
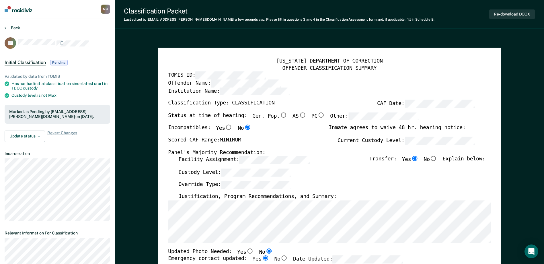
click at [20, 29] on button "Back" at bounding box center [12, 27] width 15 height 5
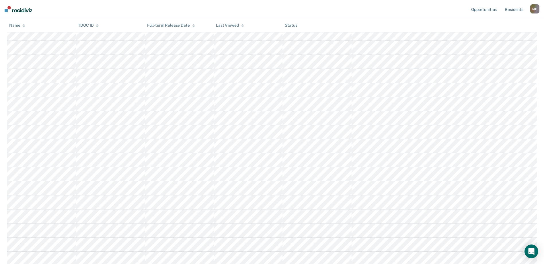
scroll to position [255, 0]
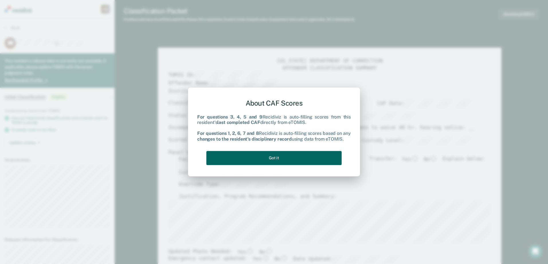
click at [321, 159] on button "Got it" at bounding box center [274, 158] width 135 height 14
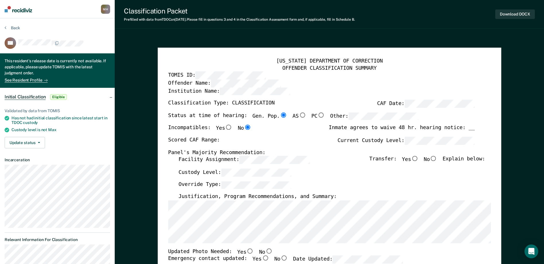
click at [226, 160] on label "Facility Assignment:" at bounding box center [243, 160] width 131 height 8
click at [265, 252] on input "No" at bounding box center [268, 250] width 7 height 5
type textarea "x"
radio input "true"
click at [262, 256] on input "Yes" at bounding box center [265, 258] width 7 height 5
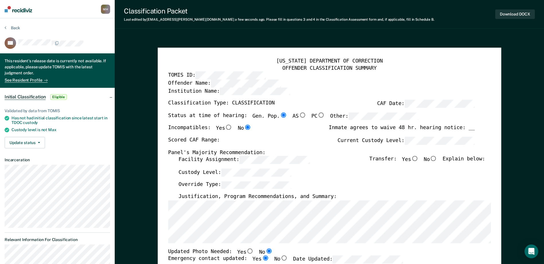
type textarea "x"
radio input "true"
click at [375, 121] on div "Status at time of hearing: Gen. Pop. AS PC Other:" at bounding box center [293, 118] width 251 height 13
type textarea "x"
radio input "false"
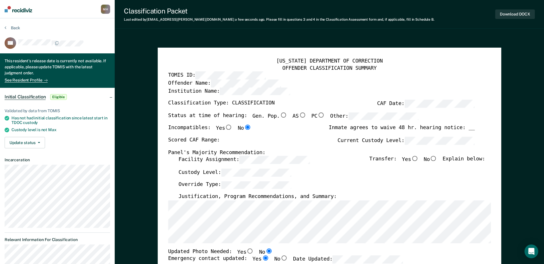
drag, startPoint x: 418, startPoint y: 159, endPoint x: 400, endPoint y: 179, distance: 27.0
click at [418, 159] on input "Yes" at bounding box center [414, 158] width 7 height 5
type textarea "x"
radio input "true"
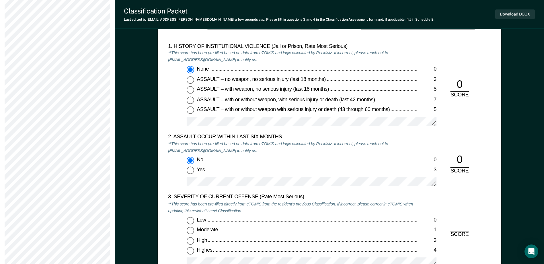
scroll to position [660, 0]
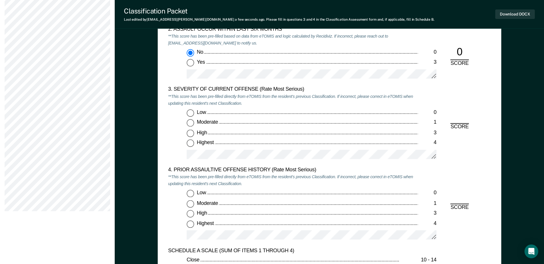
drag, startPoint x: 196, startPoint y: 120, endPoint x: 192, endPoint y: 122, distance: 4.5
click at [196, 120] on label "Moderate 1" at bounding box center [312, 122] width 250 height 7
click at [194, 120] on input "Moderate 1" at bounding box center [190, 122] width 7 height 7
type textarea "x"
radio input "true"
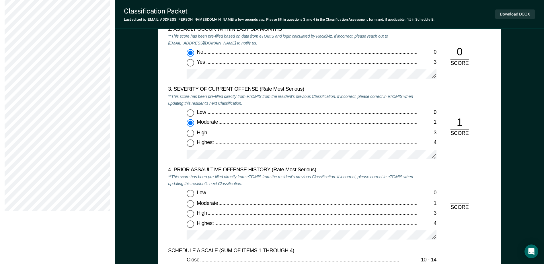
click at [190, 197] on input "Low 0" at bounding box center [190, 193] width 7 height 7
type textarea "x"
radio input "true"
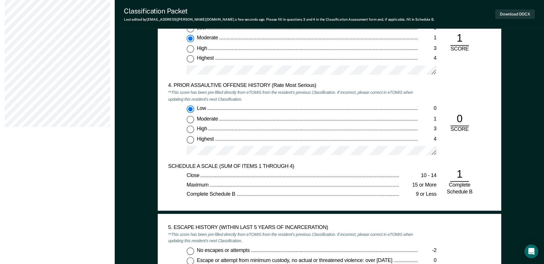
scroll to position [860, 0]
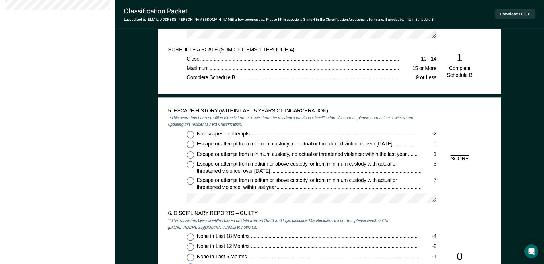
click at [192, 137] on input "No escapes or attempts -2" at bounding box center [190, 134] width 7 height 7
type textarea "x"
radio input "true"
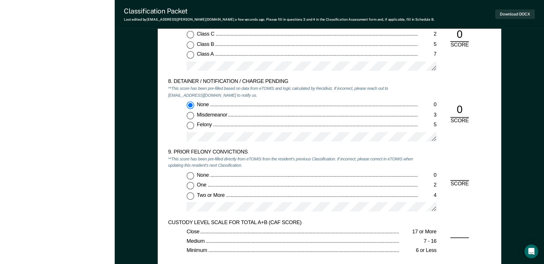
scroll to position [1176, 0]
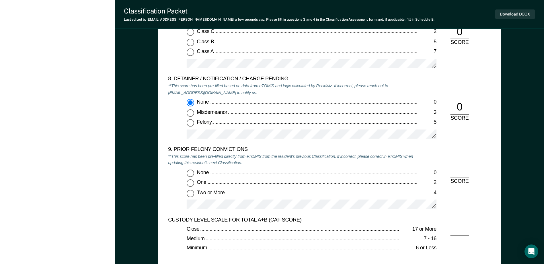
click at [193, 195] on input "Two or More 4" at bounding box center [190, 193] width 7 height 7
type textarea "x"
radio input "true"
click at [520, 15] on button "Download DOCX" at bounding box center [515, 13] width 40 height 9
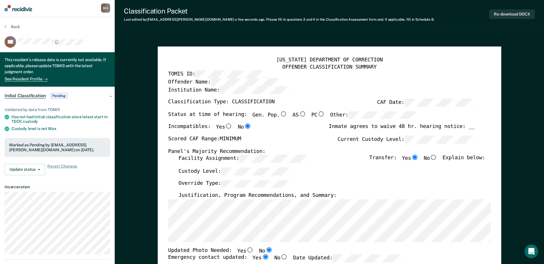
scroll to position [0, 0]
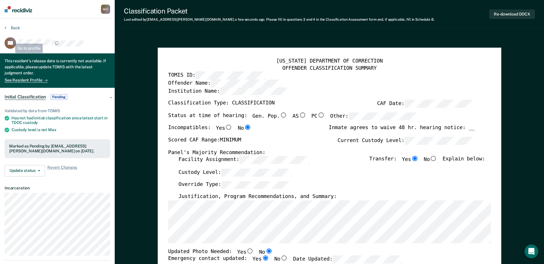
click at [13, 26] on button "Back" at bounding box center [12, 27] width 15 height 5
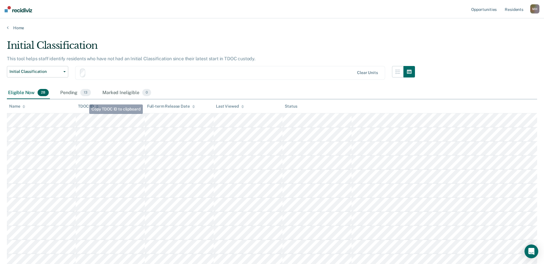
scroll to position [255, 0]
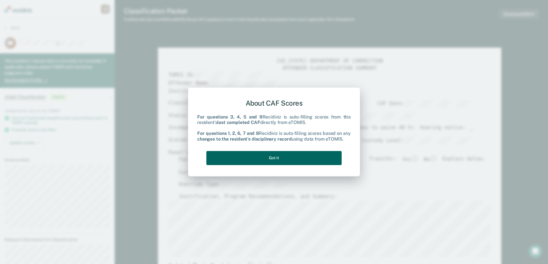
click at [300, 157] on button "Got it" at bounding box center [274, 158] width 135 height 14
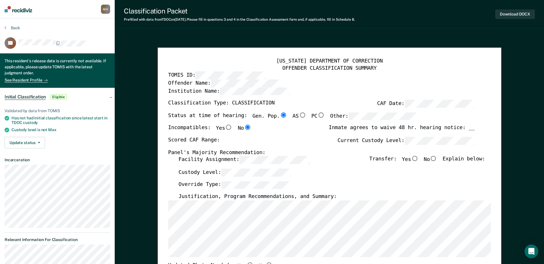
click at [216, 159] on label "Facility Assignment:" at bounding box center [243, 160] width 131 height 8
click at [349, 141] on label "Current Custody Level:" at bounding box center [406, 141] width 137 height 8
type textarea "x"
radio input "false"
click at [418, 160] on input "Yes" at bounding box center [414, 158] width 7 height 5
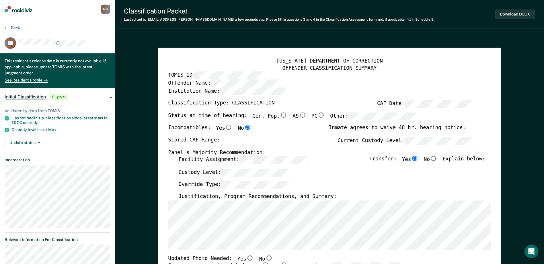
type textarea "x"
radio input "true"
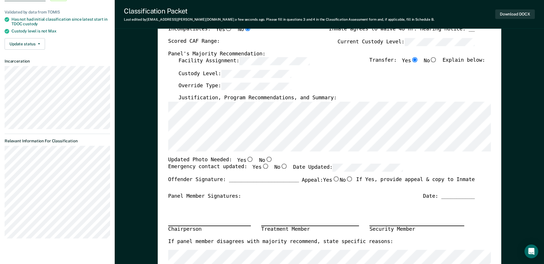
scroll to position [172, 0]
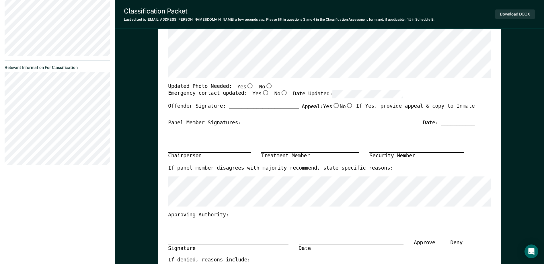
click at [265, 88] on input "No" at bounding box center [268, 85] width 7 height 5
type textarea "x"
radio input "true"
click at [262, 91] on input "Yes" at bounding box center [265, 92] width 7 height 5
type textarea "x"
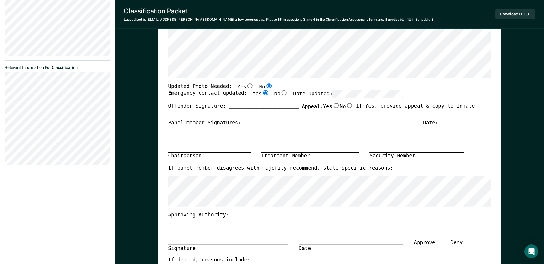
radio input "true"
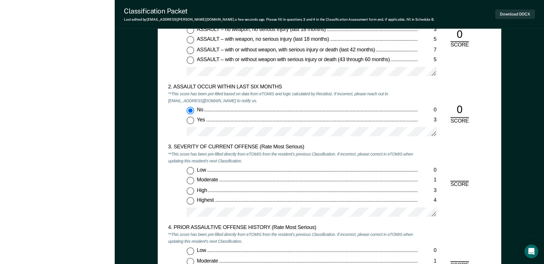
scroll to position [717, 0]
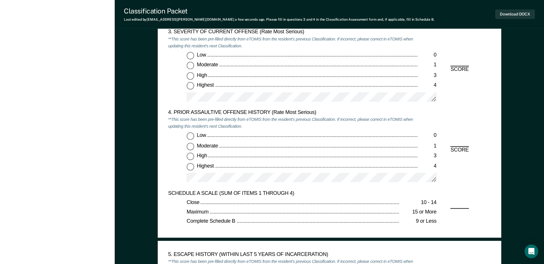
click at [190, 86] on input "Highest 4" at bounding box center [190, 85] width 7 height 7
type textarea "x"
radio input "true"
click at [193, 133] on input "Low 0" at bounding box center [190, 136] width 7 height 7
type textarea "x"
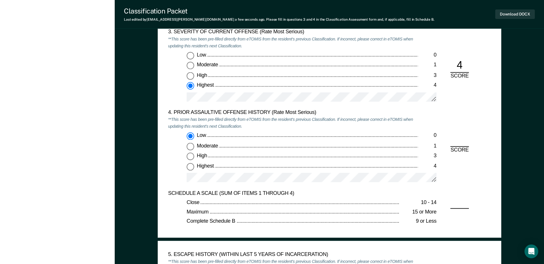
radio input "true"
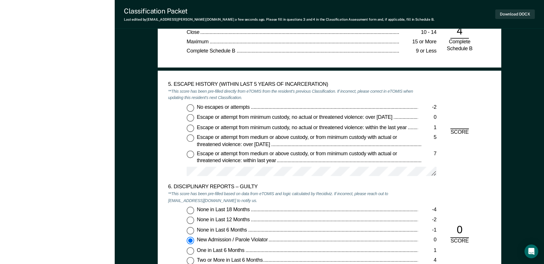
scroll to position [889, 0]
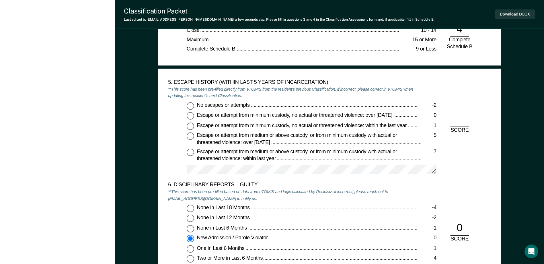
click at [194, 107] on label "No escapes or attempts -2" at bounding box center [312, 105] width 250 height 7
click at [194, 107] on input "No escapes or attempts -2" at bounding box center [190, 105] width 7 height 7
type textarea "x"
radio input "true"
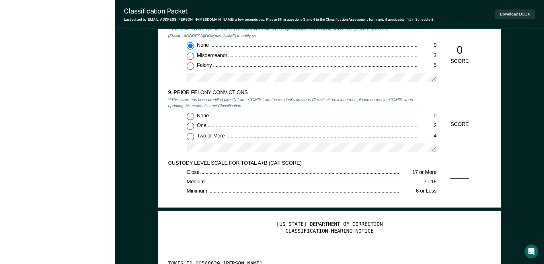
scroll to position [1233, 0]
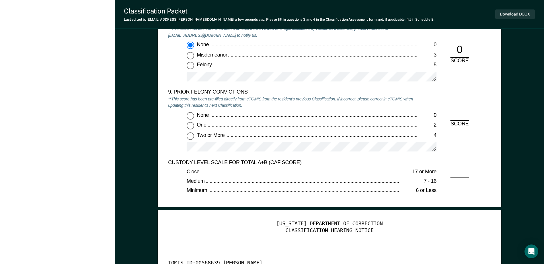
click at [190, 131] on div "None 0 One 2 Two or More 4" at bounding box center [293, 134] width 250 height 45
click at [192, 137] on input "Two or More 4" at bounding box center [190, 135] width 7 height 7
type textarea "x"
click at [513, 12] on button "Download DOCX" at bounding box center [515, 13] width 40 height 9
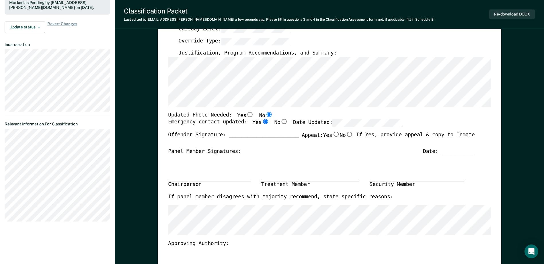
scroll to position [0, 0]
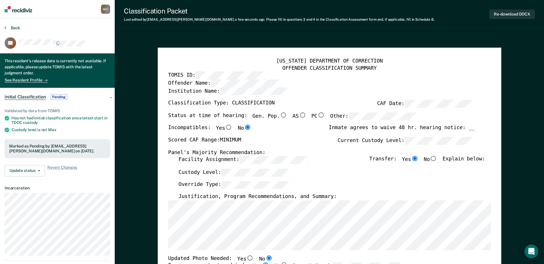
click at [15, 29] on button "Back" at bounding box center [12, 27] width 15 height 5
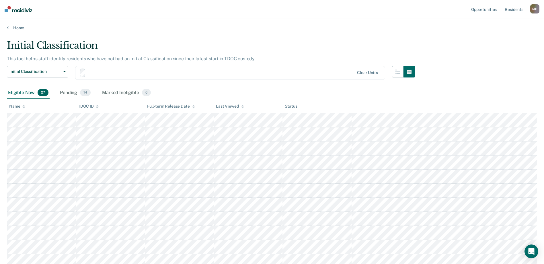
scroll to position [255, 0]
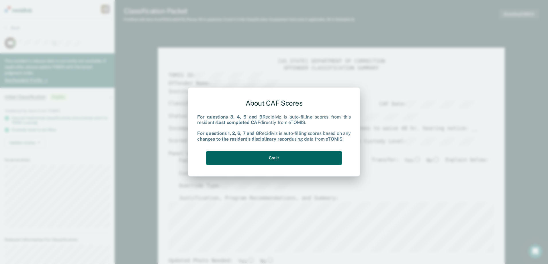
click at [236, 159] on button "Got it" at bounding box center [274, 158] width 135 height 14
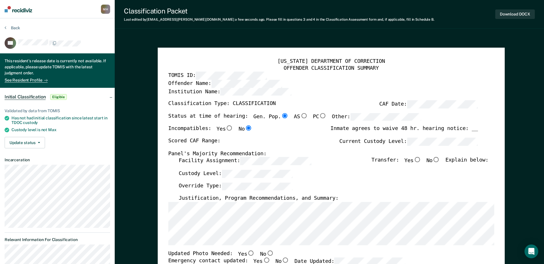
click at [169, 168] on div "[US_STATE] DEPARTMENT OF CORRECTION OFFENDER CLASSIFICATION SUMMARY TOMIS ID: O…" at bounding box center [331, 263] width 326 height 410
click at [375, 142] on label "Current Custody Level:" at bounding box center [408, 142] width 139 height 8
click at [421, 159] on input "Yes" at bounding box center [417, 159] width 7 height 5
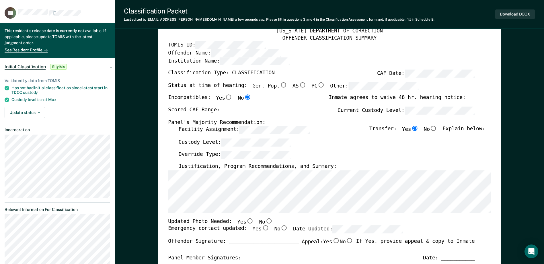
scroll to position [86, 0]
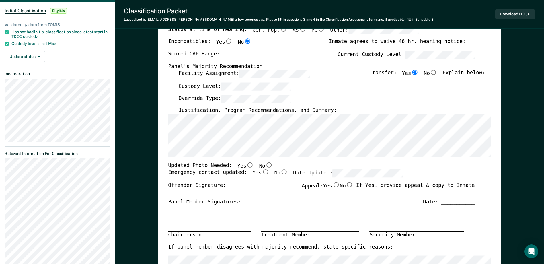
click at [264, 168] on label "No" at bounding box center [265, 165] width 13 height 7
click at [265, 167] on input "No" at bounding box center [268, 164] width 7 height 5
click at [262, 173] on input "Yes" at bounding box center [265, 172] width 7 height 5
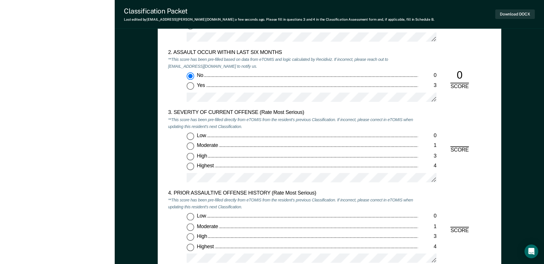
scroll to position [660, 0]
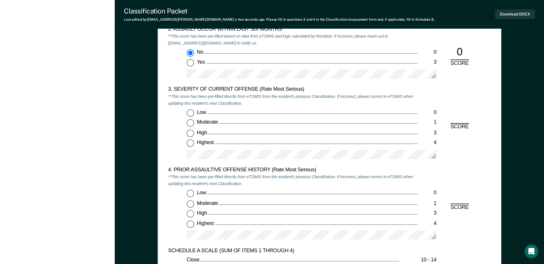
click at [191, 124] on input "Moderate 1" at bounding box center [190, 122] width 7 height 7
click at [189, 198] on div "Low 0 Moderate 1 High 3 Highest 4" at bounding box center [293, 217] width 250 height 55
click at [190, 193] on input "Low 0" at bounding box center [190, 193] width 7 height 7
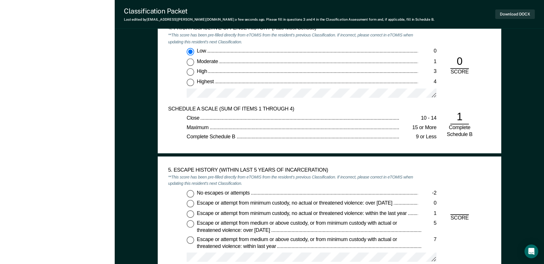
scroll to position [803, 0]
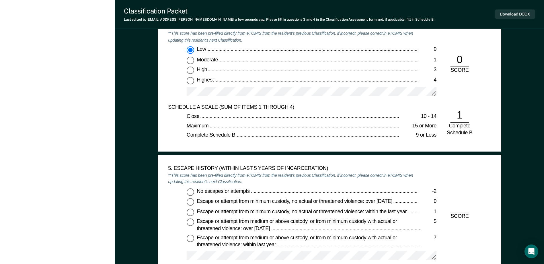
click at [189, 194] on input "No escapes or attempts -2" at bounding box center [190, 191] width 7 height 7
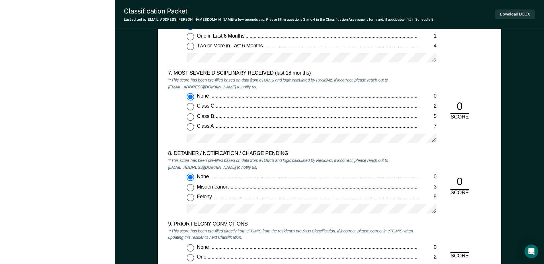
scroll to position [1176, 0]
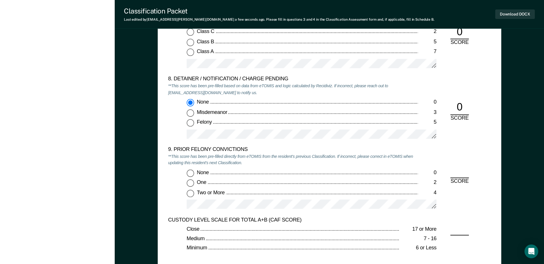
click at [192, 196] on input "Two or More 4" at bounding box center [190, 193] width 7 height 7
click at [191, 174] on input "None 0" at bounding box center [190, 172] width 7 height 7
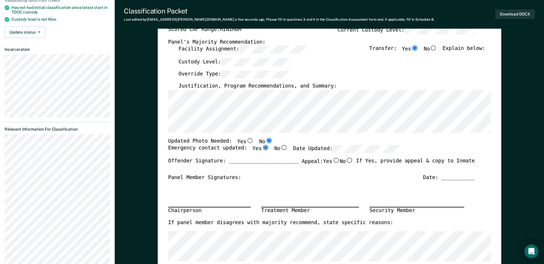
scroll to position [86, 0]
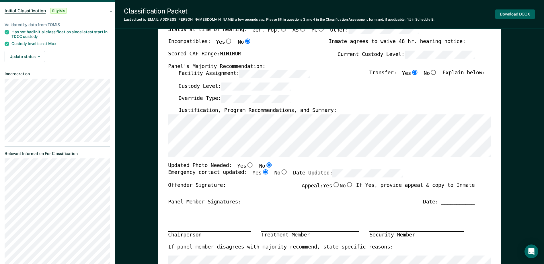
click at [520, 17] on button "Download DOCX" at bounding box center [515, 13] width 40 height 9
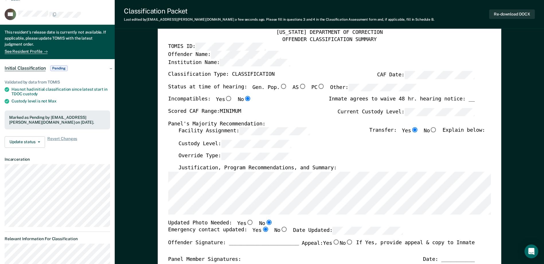
scroll to position [0, 0]
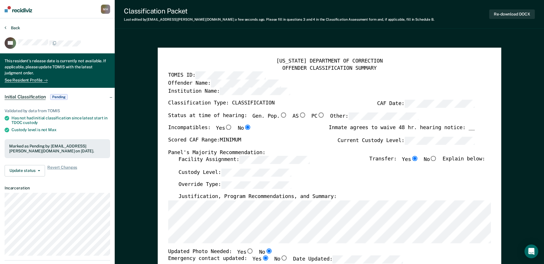
click at [17, 29] on button "Back" at bounding box center [12, 27] width 15 height 5
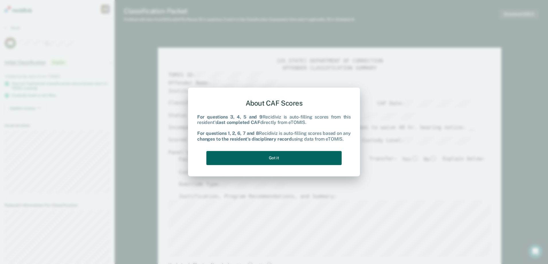
click at [256, 155] on button "Got it" at bounding box center [274, 158] width 135 height 14
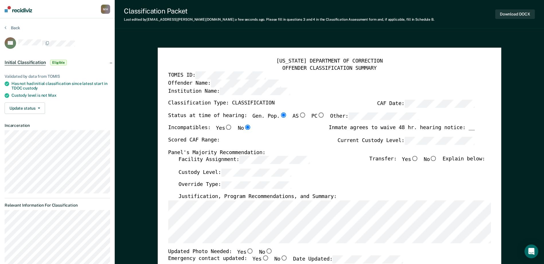
click at [347, 136] on div "[US_STATE] DEPARTMENT OF CORRECTION OFFENDER CLASSIFICATION SUMMARY TOMIS ID: O…" at bounding box center [329, 261] width 323 height 406
click at [437, 161] on input "No" at bounding box center [433, 158] width 7 height 5
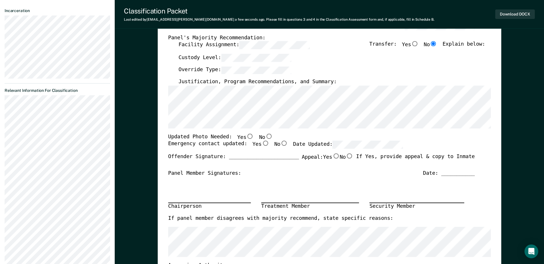
scroll to position [201, 0]
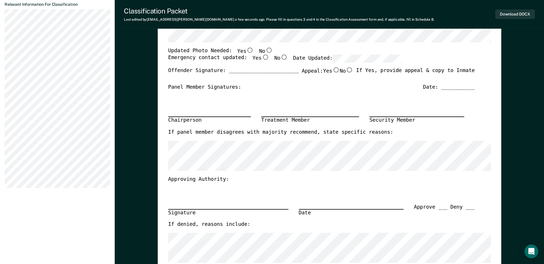
drag, startPoint x: 265, startPoint y: 50, endPoint x: 262, endPoint y: 55, distance: 5.5
click at [265, 50] on input "No" at bounding box center [268, 50] width 7 height 5
click at [262, 60] on input "Yes" at bounding box center [265, 57] width 7 height 5
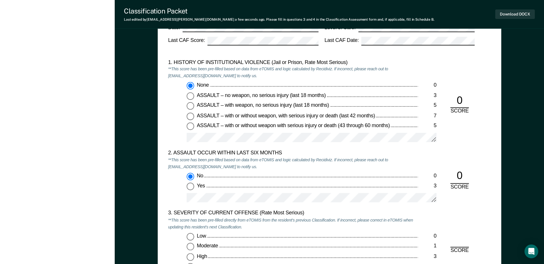
scroll to position [631, 0]
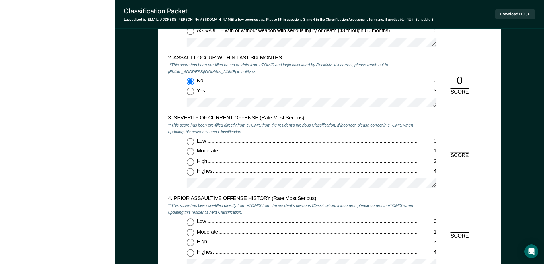
drag, startPoint x: 191, startPoint y: 153, endPoint x: 191, endPoint y: 157, distance: 3.5
click at [191, 153] on input "Moderate 1" at bounding box center [190, 151] width 7 height 7
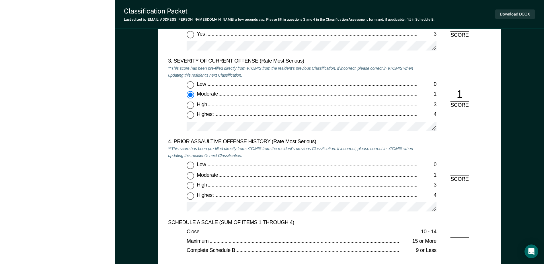
scroll to position [746, 0]
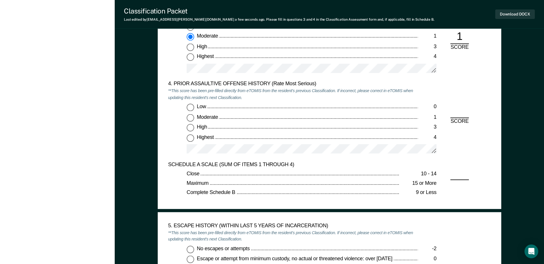
click at [190, 109] on input "Low 0" at bounding box center [190, 107] width 7 height 7
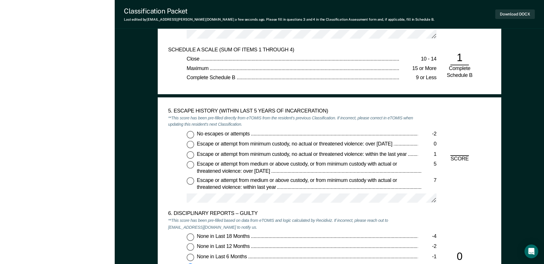
click at [193, 135] on input "No escapes or attempts -2" at bounding box center [190, 134] width 7 height 7
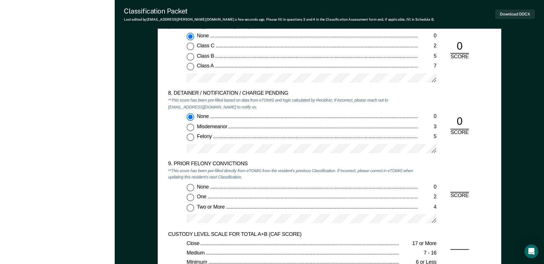
scroll to position [1176, 0]
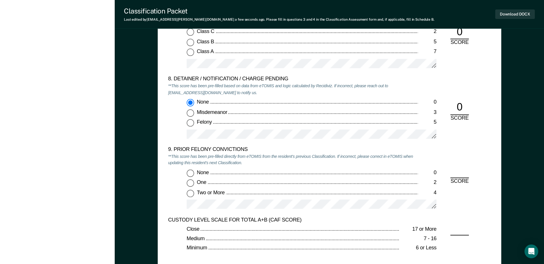
click at [193, 193] on input "Two or More 4" at bounding box center [190, 193] width 7 height 7
drag, startPoint x: 193, startPoint y: 183, endPoint x: 198, endPoint y: 183, distance: 5.5
click at [193, 183] on input "One 2" at bounding box center [190, 182] width 7 height 7
click at [192, 194] on input "Two or More 4" at bounding box center [190, 193] width 7 height 7
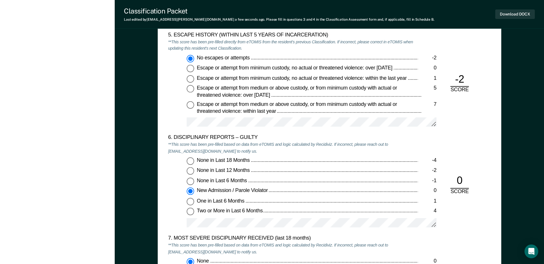
scroll to position [832, 0]
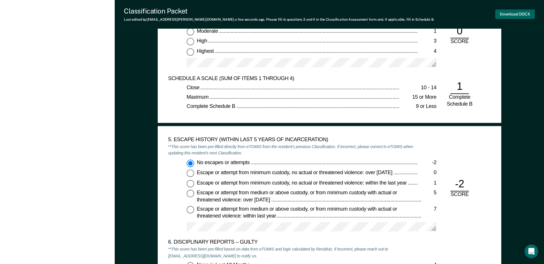
click at [524, 11] on button "Download DOCX" at bounding box center [515, 13] width 40 height 9
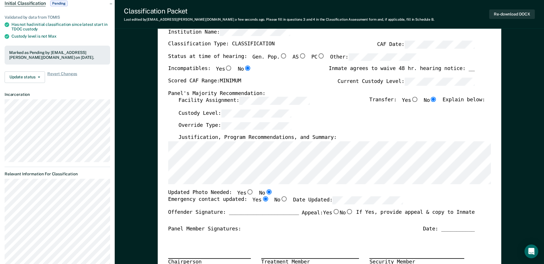
scroll to position [0, 0]
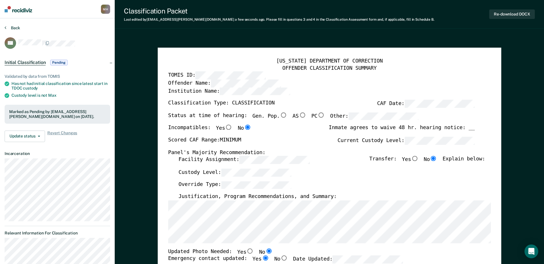
click at [13, 26] on button "Back" at bounding box center [12, 27] width 15 height 5
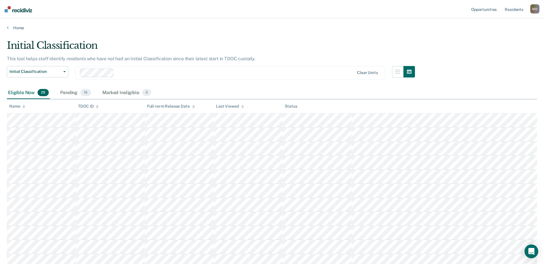
scroll to position [242, 0]
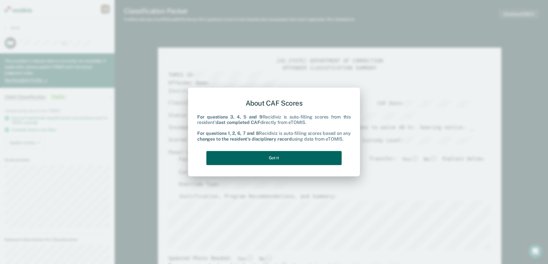
click at [299, 161] on button "Got it" at bounding box center [274, 158] width 135 height 14
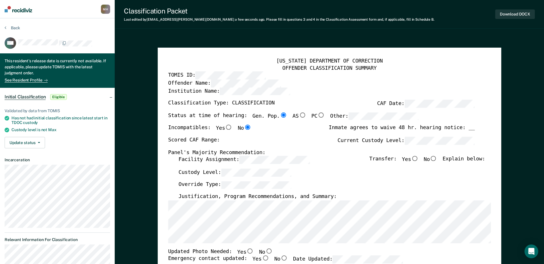
click at [265, 252] on input "No" at bounding box center [268, 250] width 7 height 5
click at [262, 258] on input "Yes" at bounding box center [265, 258] width 7 height 5
click at [188, 160] on label "Facility Assignment:" at bounding box center [243, 160] width 131 height 8
click at [299, 141] on div "Scored CAF Range: Current Custody Level:" at bounding box center [321, 143] width 307 height 13
click at [418, 159] on input "Yes" at bounding box center [414, 158] width 7 height 5
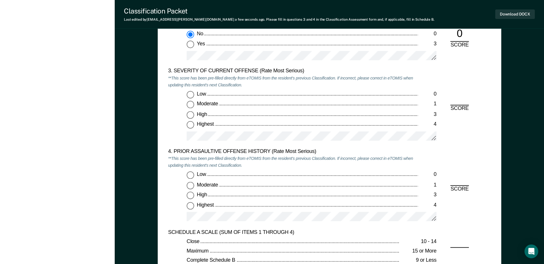
scroll to position [688, 0]
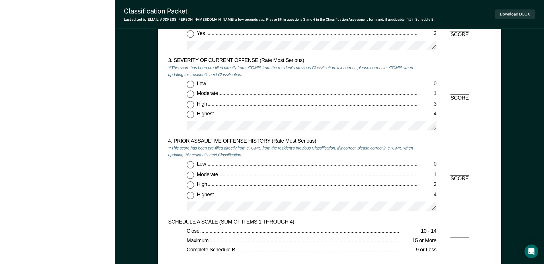
click at [193, 94] on input "Moderate 1" at bounding box center [190, 94] width 7 height 7
click at [192, 165] on input "Low 0" at bounding box center [190, 164] width 7 height 7
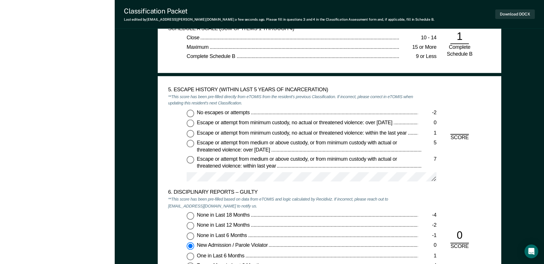
scroll to position [918, 0]
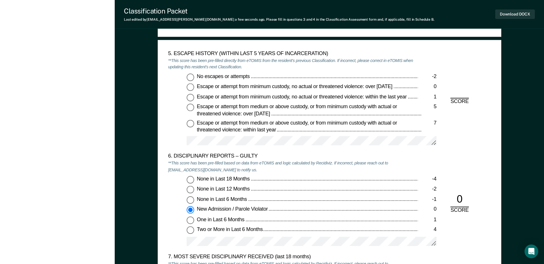
click at [192, 76] on input "No escapes or attempts -2" at bounding box center [190, 76] width 7 height 7
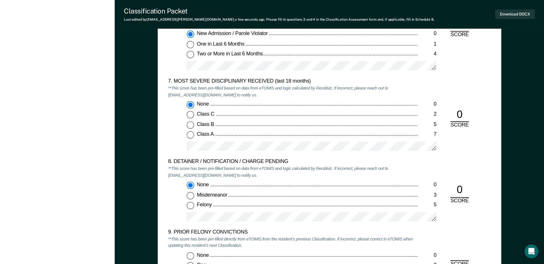
scroll to position [1176, 0]
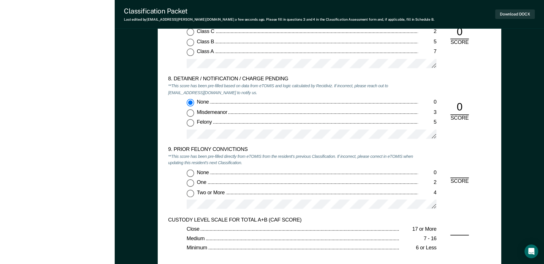
click at [191, 171] on input "None 0" at bounding box center [190, 172] width 7 height 7
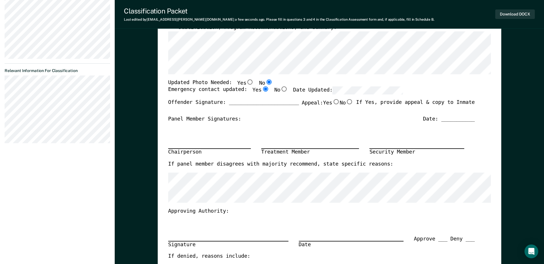
scroll to position [172, 0]
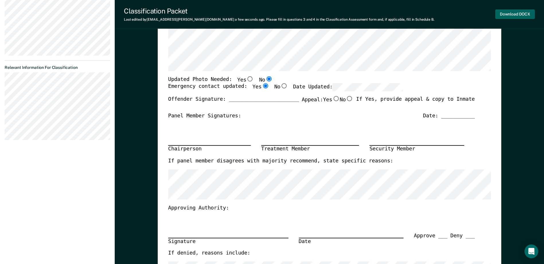
click at [508, 18] on button "Download DOCX" at bounding box center [515, 13] width 40 height 9
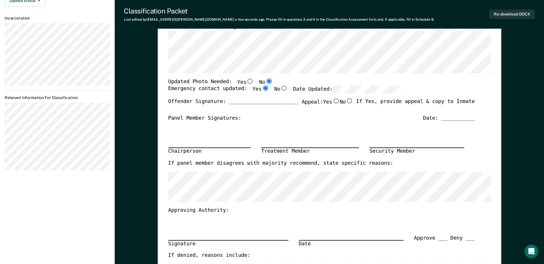
scroll to position [0, 0]
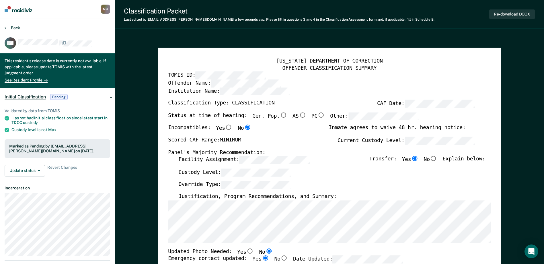
click at [18, 29] on button "Back" at bounding box center [12, 27] width 15 height 5
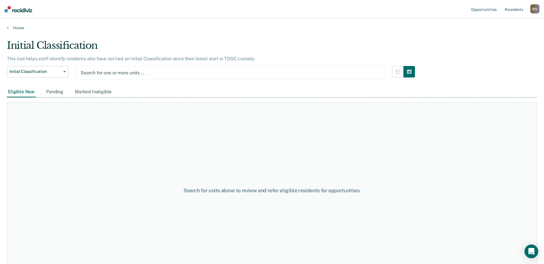
click at [115, 80] on div "Initial Classification Custody Level Downgrade Annual Reclassification Initial …" at bounding box center [211, 76] width 408 height 21
click at [115, 73] on div at bounding box center [230, 72] width 299 height 7
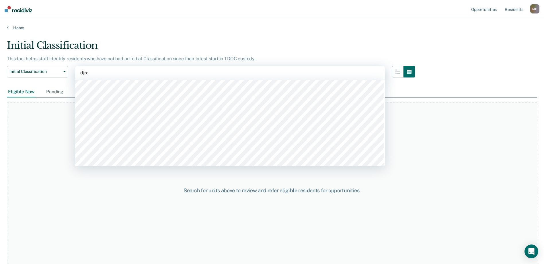
scroll to position [86, 0]
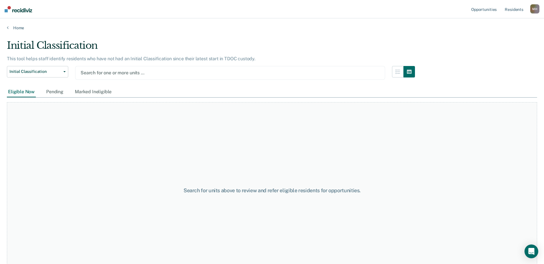
click at [51, 114] on div "Search for units above to review and refer eligible residents for opportunities." at bounding box center [272, 190] width 530 height 177
click at [122, 74] on div at bounding box center [230, 72] width 299 height 7
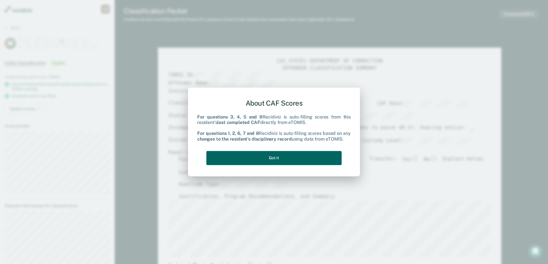
click at [265, 157] on button "Got it" at bounding box center [274, 158] width 135 height 14
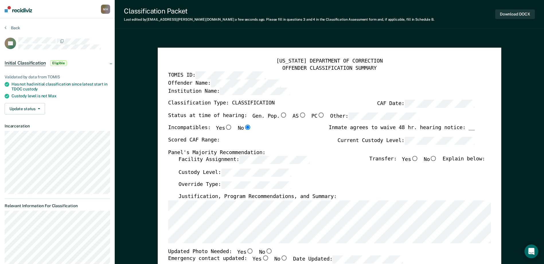
click at [272, 112] on div "[US_STATE] DEPARTMENT OF CORRECTION OFFENDER CLASSIFICATION SUMMARY TOMIS ID: O…" at bounding box center [329, 261] width 323 height 406
click at [361, 141] on label "Current Custody Level:" at bounding box center [406, 141] width 137 height 8
drag, startPoint x: 437, startPoint y: 161, endPoint x: 424, endPoint y: 160, distance: 13.8
click at [437, 160] on input "No" at bounding box center [433, 158] width 7 height 5
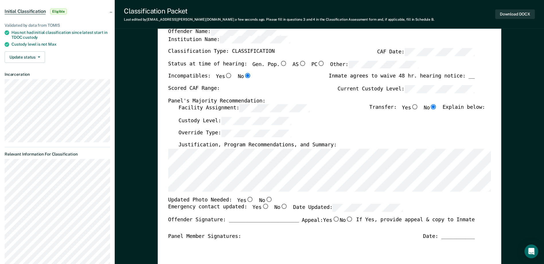
scroll to position [143, 0]
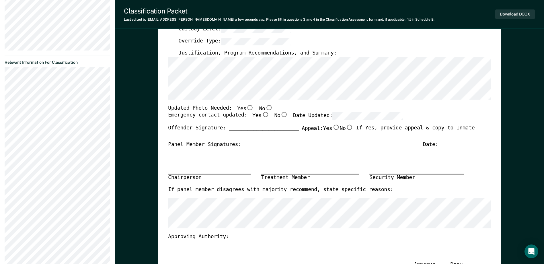
click at [265, 106] on input "No" at bounding box center [268, 107] width 7 height 5
click at [262, 117] on input "Yes" at bounding box center [265, 114] width 7 height 5
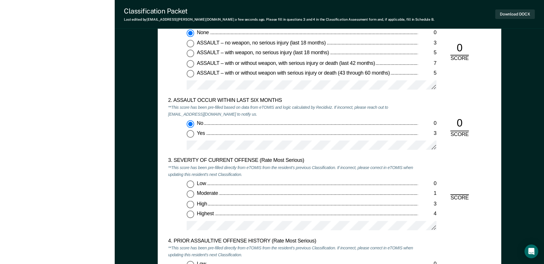
scroll to position [660, 0]
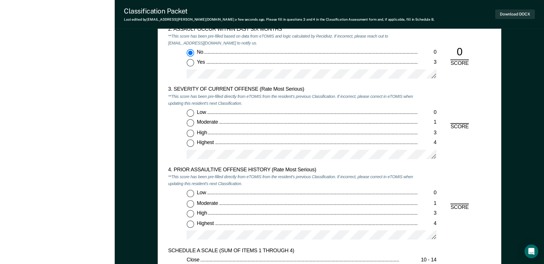
click at [190, 124] on input "Moderate 1" at bounding box center [190, 122] width 7 height 7
click at [192, 194] on input "Low 0" at bounding box center [190, 193] width 7 height 7
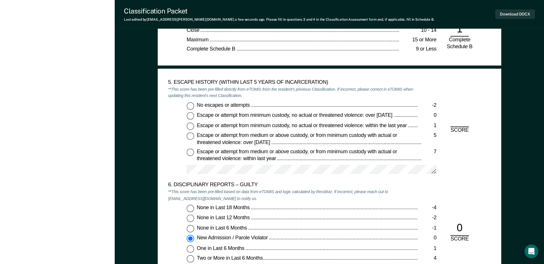
click at [188, 106] on input "No escapes or attempts -2" at bounding box center [190, 105] width 7 height 7
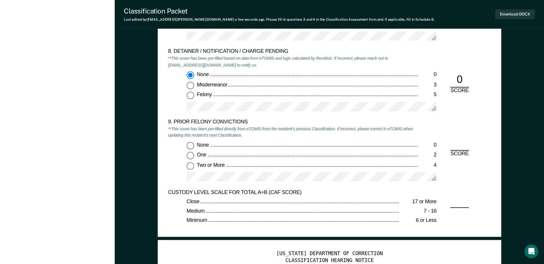
scroll to position [1205, 0]
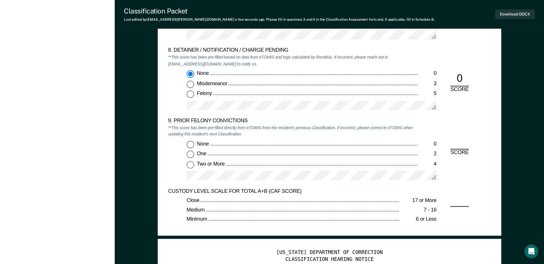
click at [189, 165] on input "Two or More 4" at bounding box center [190, 164] width 7 height 7
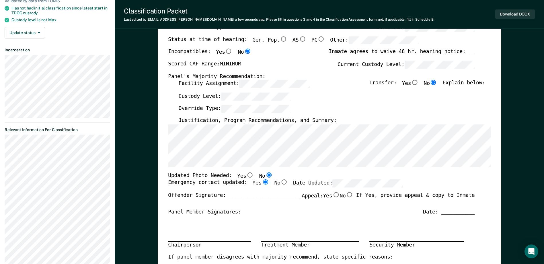
scroll to position [0, 0]
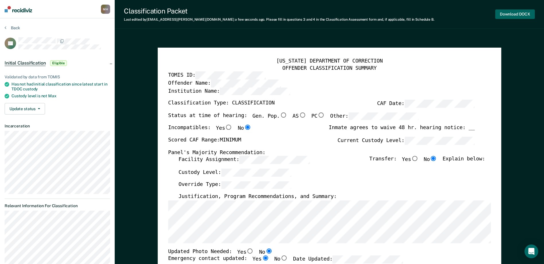
click at [523, 15] on button "Download DOCX" at bounding box center [515, 13] width 40 height 9
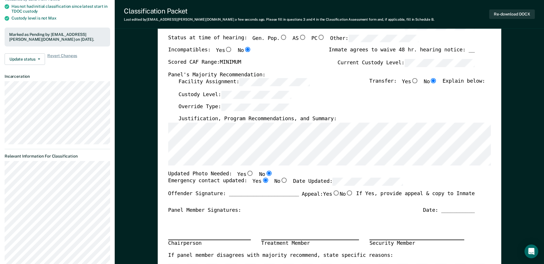
scroll to position [86, 0]
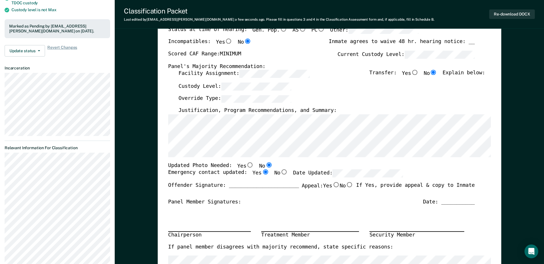
click at [359, 90] on div "Custody Level:" at bounding box center [331, 89] width 307 height 13
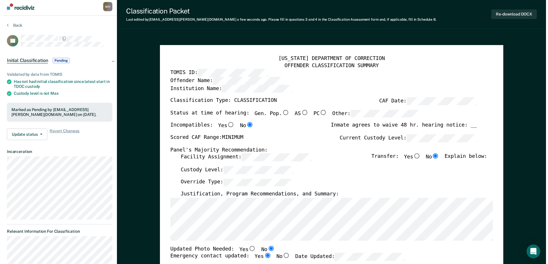
scroll to position [0, 0]
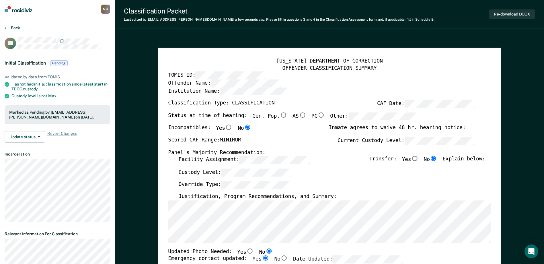
click at [14, 27] on button "Back" at bounding box center [12, 27] width 15 height 5
